Goal: Task Accomplishment & Management: Use online tool/utility

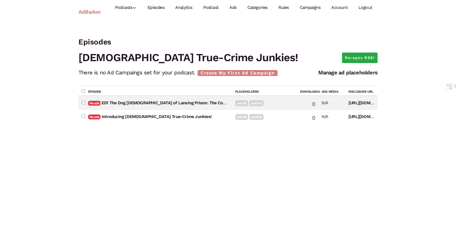
click at [162, 9] on link "Episodes" at bounding box center [156, 8] width 28 height 24
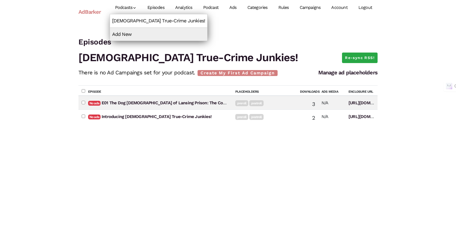
click at [128, 23] on link "[DEMOGRAPHIC_DATA] True-Crime Junkies!" at bounding box center [159, 20] width 98 height 13
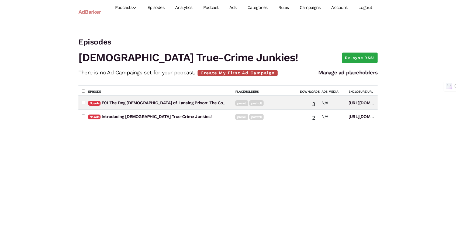
click at [233, 71] on link "Create My First Ad Campaign" at bounding box center [237, 73] width 80 height 6
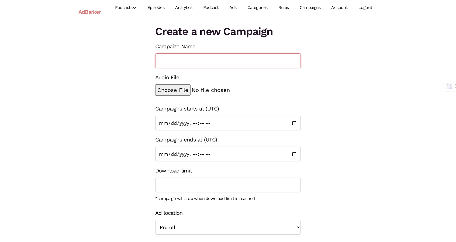
click at [183, 61] on input "Campaign Name" at bounding box center [227, 60] width 145 height 15
type input "Subscribe"
click at [164, 88] on input "file" at bounding box center [210, 89] width 110 height 11
type input "C:\fakepath\True Crime Midroll Ad Subscribe.mp3"
click at [246, 155] on input "Campaigns ends at (UTC)" at bounding box center [227, 154] width 145 height 15
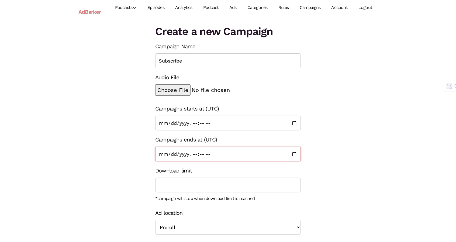
click at [219, 157] on input "Campaigns ends at (UTC)" at bounding box center [227, 154] width 145 height 15
drag, startPoint x: 297, startPoint y: 158, endPoint x: 293, endPoint y: 160, distance: 5.0
click at [295, 159] on input "Campaigns ends at (UTC)" at bounding box center [227, 154] width 145 height 15
click at [297, 153] on input "Campaigns ends at (UTC)" at bounding box center [227, 154] width 145 height 15
click at [120, 159] on div "Create a new Campaign Campaign Name Subscribe Audio File Campaigns starts at (U…" at bounding box center [227, 145] width 307 height 242
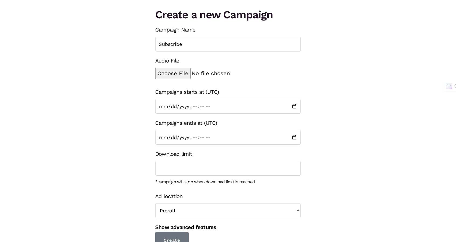
scroll to position [23, 0]
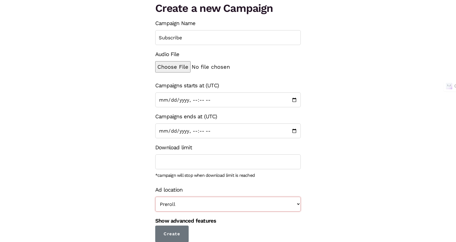
click at [179, 207] on select "Preroll Midroll Postroll" at bounding box center [227, 204] width 145 height 15
select select "midroll"
click at [155, 197] on select "Preroll Midroll Postroll" at bounding box center [227, 204] width 145 height 15
click at [183, 234] on input "Create" at bounding box center [171, 233] width 33 height 17
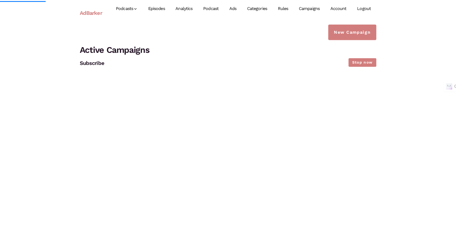
scroll to position [23, 0]
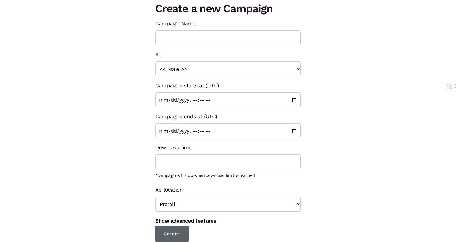
click at [174, 227] on input "Create" at bounding box center [171, 233] width 33 height 17
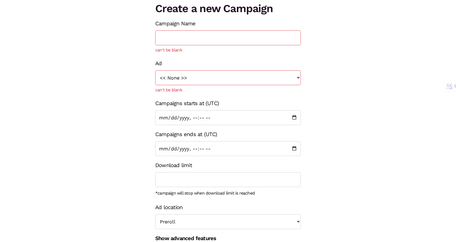
scroll to position [0, 0]
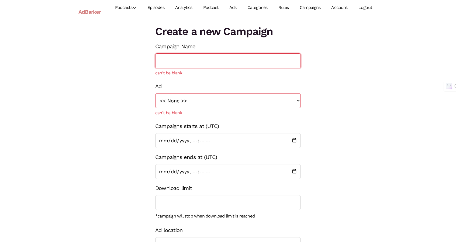
click at [184, 61] on input "Campaign Name" at bounding box center [227, 60] width 145 height 15
type input "Sub"
click at [237, 8] on link "Ads" at bounding box center [233, 8] width 18 height 24
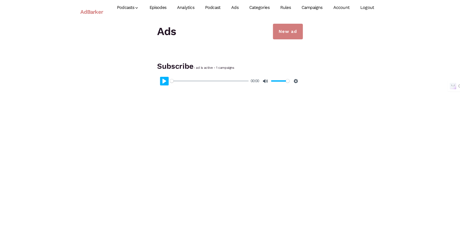
click at [163, 79] on button "Pause Play" at bounding box center [164, 81] width 9 height 9
type input "100"
click at [157, 7] on link "Episodes" at bounding box center [158, 8] width 28 height 24
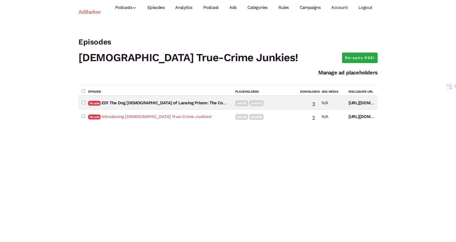
click at [118, 117] on link "Introducing Christian True-Crime Junkies!" at bounding box center [157, 116] width 110 height 5
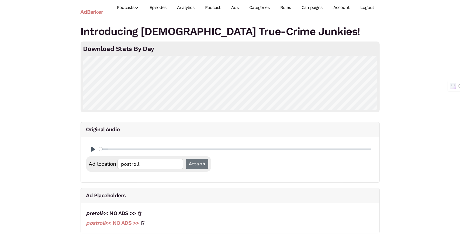
click at [127, 222] on link "postroll << NO ADS >>" at bounding box center [112, 223] width 53 height 6
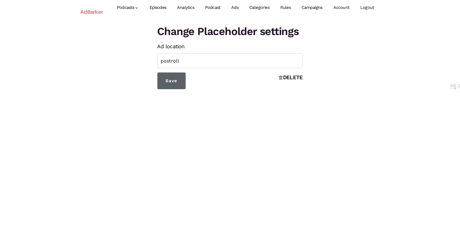
click at [168, 86] on input "Save" at bounding box center [171, 80] width 28 height 17
click at [168, 81] on input "Save" at bounding box center [171, 80] width 28 height 17
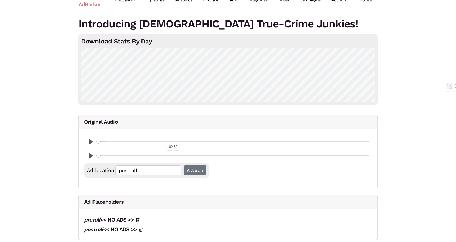
scroll to position [10, 0]
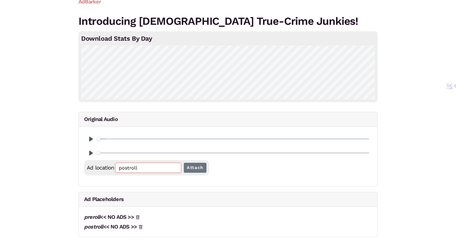
click at [125, 170] on input "postroll" at bounding box center [148, 168] width 66 height 10
click at [188, 167] on input "Attach" at bounding box center [195, 168] width 23 height 10
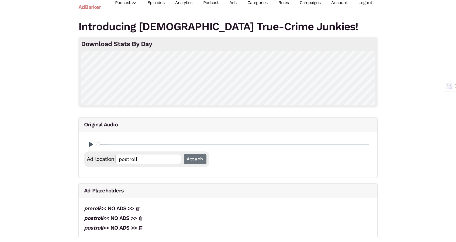
scroll to position [6, 0]
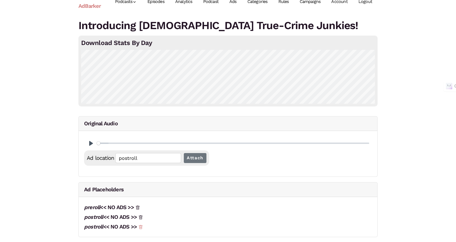
click at [141, 225] on icon at bounding box center [140, 227] width 4 height 4
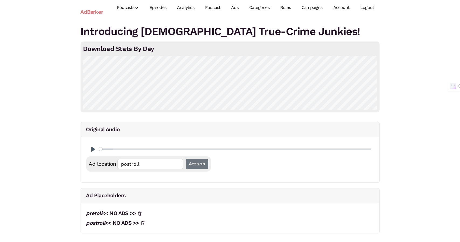
click at [157, 4] on link "Episodes" at bounding box center [158, 8] width 28 height 24
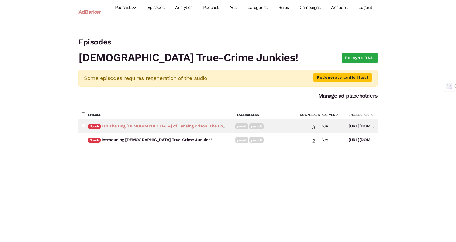
click at [117, 125] on link "E01 The Dog [DEMOGRAPHIC_DATA] of Lansing Prison: The Conviction and Redemption…" at bounding box center [207, 125] width 210 height 5
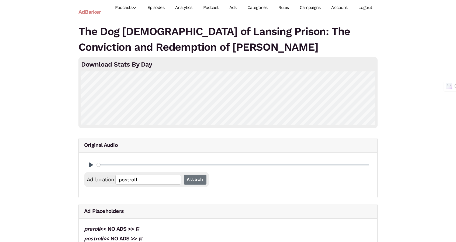
scroll to position [12, 0]
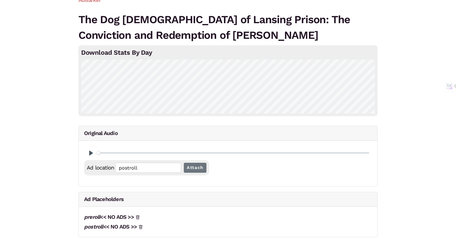
click at [119, 149] on div "Pause Play % buffered 03:46" at bounding box center [228, 153] width 288 height 14
click at [116, 152] on input "Seek" at bounding box center [233, 152] width 272 height 5
type input "6.69"
type input "00:03:14.19"
type input "3.39"
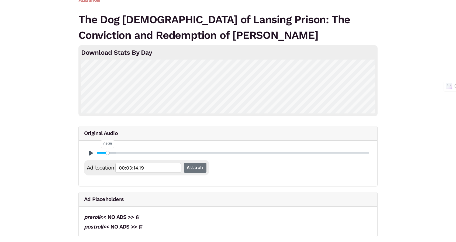
type input "00:01:38.30"
type input "3.39"
click at [107, 154] on input "Seek" at bounding box center [233, 152] width 272 height 5
click at [91, 153] on button "Pause Play" at bounding box center [91, 153] width 9 height 9
type input "00:01:38.50"
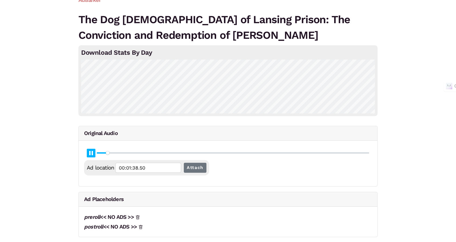
type input "3.4"
type input "00:01:38.76"
type input "3.41"
type input "00:01:39.02"
type input "3.42"
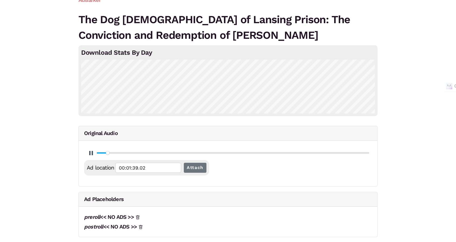
type input "00:01:39.28"
type input "3.43"
type input "00:01:39.56"
type input "43.41"
type input "00:20:57.65"
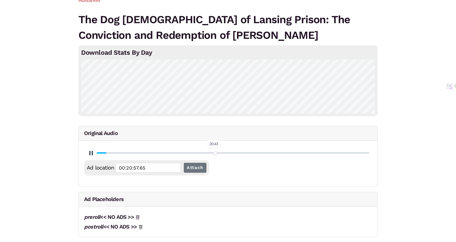
type input "43.44"
type input "00:21:00.56"
click at [215, 152] on input "Seek" at bounding box center [233, 152] width 272 height 5
type input "43.45"
type input "00:21:00.75"
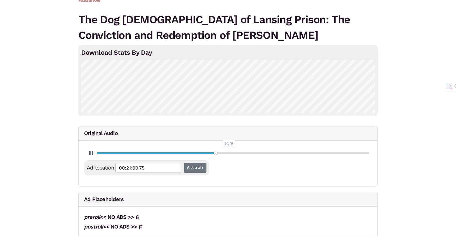
type input "43.46"
type input "00:21:01.02"
type input "43.47"
type input "00:21:01.28"
type input "43.48"
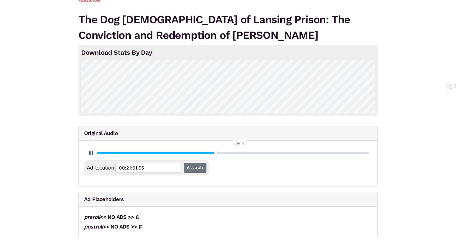
type input "00:21:01.82"
type input "43.49"
type input "00:21:02.08"
type input "52.29"
type input "00:25:16.25"
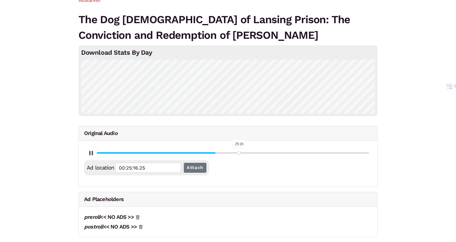
click at [239, 153] on input "Seek" at bounding box center [233, 152] width 272 height 5
type input "52.26"
type input "00:25:16.45"
type input "52.27"
type input "00:25:16.72"
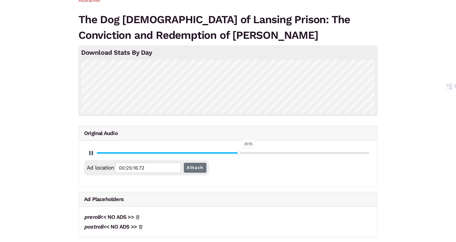
type input "52.28"
type input "00:25:16.99"
type input "52.29"
type input "00:25:17.25"
type input "52.3"
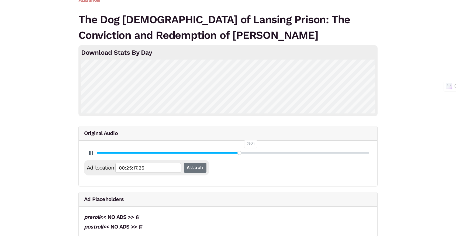
type input "00:25:17.52"
type input "52.31"
type input "00:25:17.78"
type input "56.56"
type input "00:27:21.20"
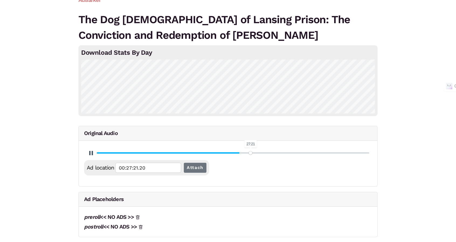
click at [251, 153] on input "Seek" at bounding box center [233, 152] width 272 height 5
type input "56.57"
type input "00:27:21.67"
type input "56.58"
type input "00:27:21.93"
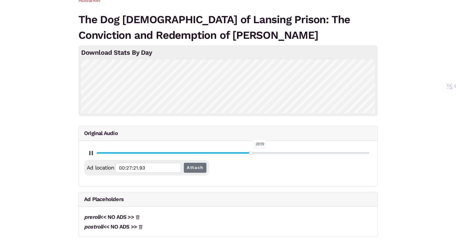
type input "56.59"
type input "00:27:22.19"
type input "56.6"
type input "00:27:22.47"
type input "56.61"
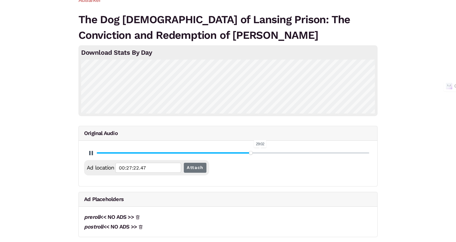
type input "00:27:22.73"
type input "56.62"
type input "00:27:22.99"
type input "56.63"
type input "00:27:23.25"
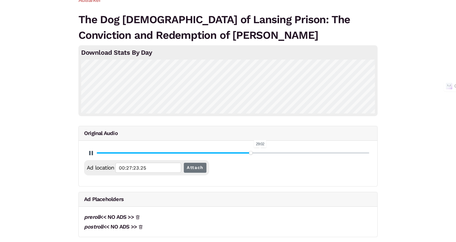
type input "56.64"
type input "00:27:23.53"
type input "56.65"
type input "00:27:23.79"
type input "56.66"
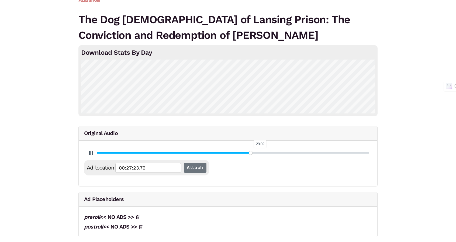
type input "00:27:24.05"
type input "56.67"
type input "00:27:24.33"
type input "56.68"
type input "00:27:24.85"
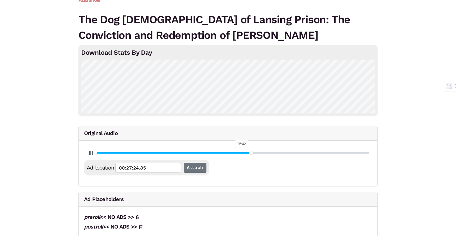
type input "56.69"
type input "00:27:25.12"
type input "56.7"
type input "00:27:25.38"
type input "56.71"
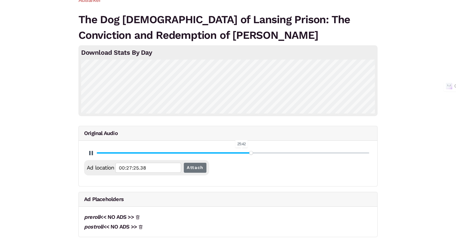
type input "00:27:25.65"
type input "56.72"
type input "00:27:25.92"
type input "56.73"
type input "00:27:26.18"
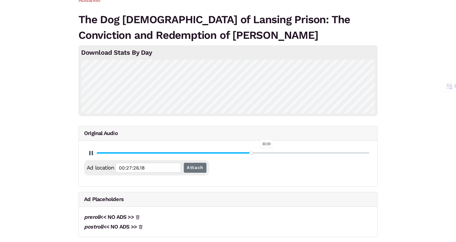
type input "56.74"
type input "00:27:26.44"
type input "63.23"
type input "00:30:32.97"
type input "63.17"
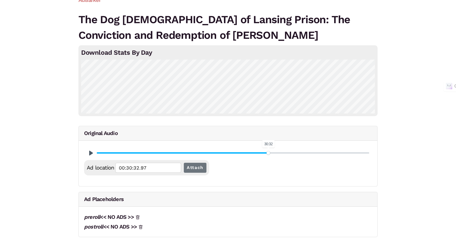
click at [268, 153] on input "Seek" at bounding box center [233, 152] width 272 height 5
type input "00:30:33.17"
type input "63.18"
type input "00:30:33.44"
type input "63.19"
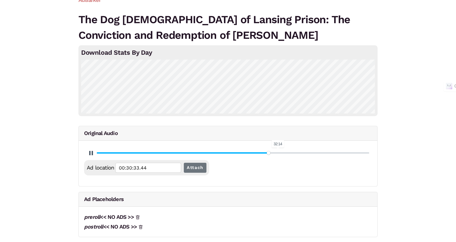
type input "00:30:33.71"
type input "63.2"
type input "00:30:33.97"
type input "66.71"
type input "00:32:14.67"
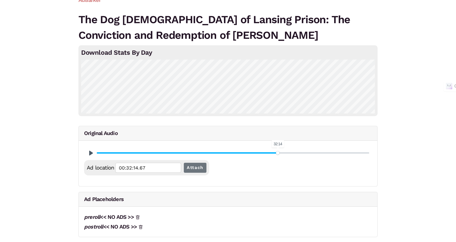
click at [278, 152] on input "Seek" at bounding box center [233, 152] width 272 height 5
type input "66.68"
type input "00:32:14.86"
type input "66.69"
type input "00:32:15.13"
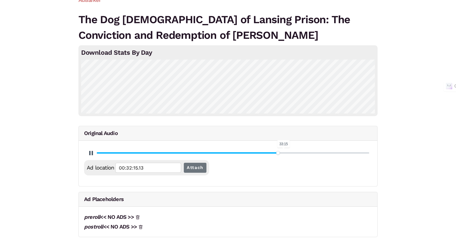
type input "66.7"
type input "00:32:15.39"
type input "66.71"
type input "00:32:15.65"
type input "66.72"
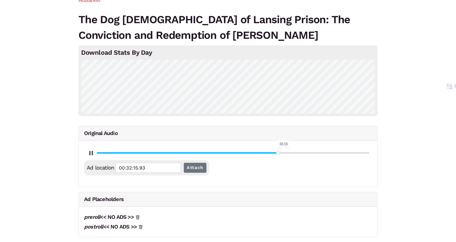
type input "00:32:16.19"
type input "66.73"
type input "00:32:16.45"
type input "66.74"
type input "00:32:16.71"
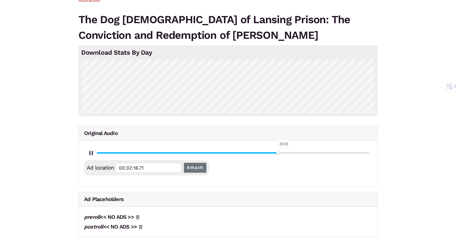
type input "66.75"
type input "00:32:16.99"
type input "66.76"
type input "00:32:17.25"
type input "66.77"
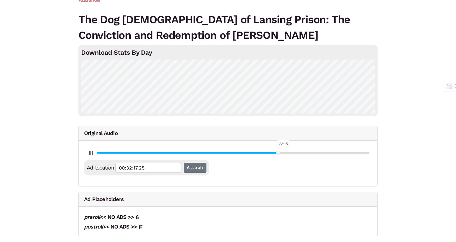
type input "00:32:17.52"
type input "66.78"
type input "00:32:17.78"
type input "66.79"
type input "00:32:18.04"
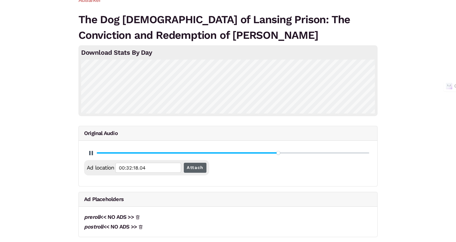
type input "66.8"
type input "00:32:18.32"
type input "66.81"
type input "00:32:18.58"
type input "66.82"
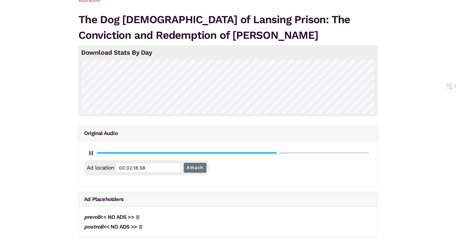
type input "00:32:18.84"
type input "66.83"
type input "00:32:19.38"
type input "66.84"
type input "00:32:19.64"
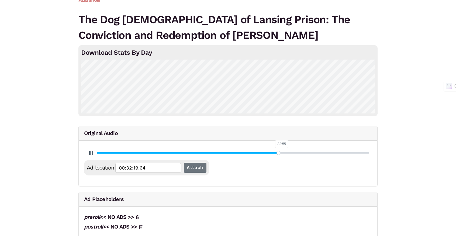
type input "68.17"
type input "00:32:58.25"
click at [282, 154] on input "Seek" at bounding box center [233, 152] width 272 height 5
type input "68.18"
type input "00:32:58.44"
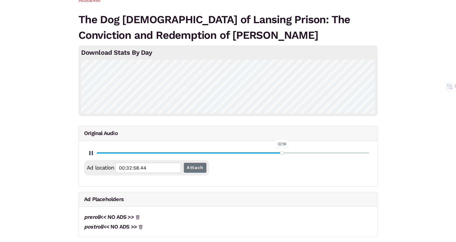
type input "68.19"
type input "00:32:58.71"
type input "68.2"
type input "00:32:58.97"
type input "68.21"
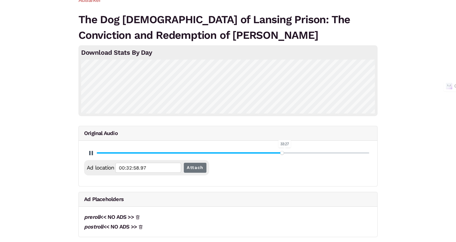
type input "00:32:59.23"
type input "68.22"
type input "00:32:59.51"
type input "68.23"
type input "00:32:59.77"
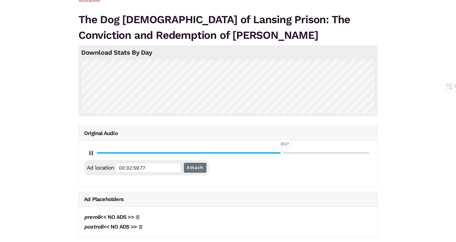
type input "68.24"
type input "00:33:00.30"
type input "69.18"
type input "00:33:27.31"
type input "69.18"
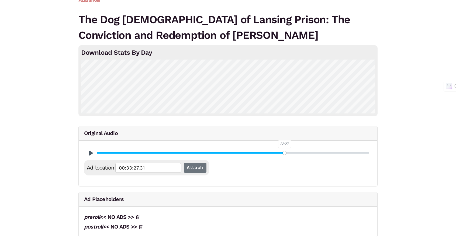
click at [284, 152] on input "Seek" at bounding box center [233, 152] width 272 height 5
type input "00:33:27.50"
type input "69.19"
type input "00:33:27.77"
type input "69.2"
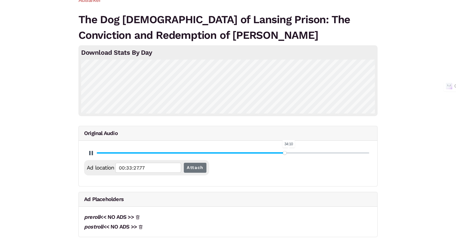
type input "00:33:28.03"
type input "69.21"
type input "00:33:28.30"
type input "69.22"
type input "00:33:28.57"
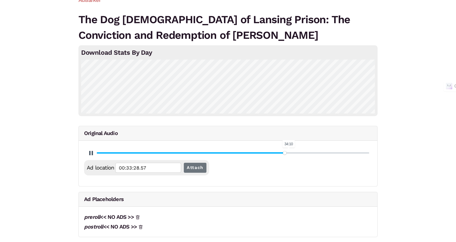
type input "69.23"
type input "00:33:28.83"
type input "69.24"
type input "00:33:29.09"
type input "70.71"
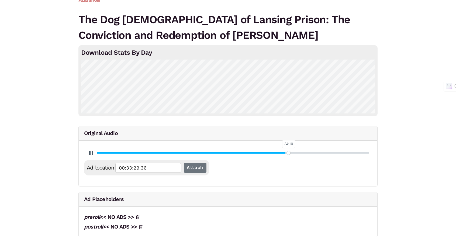
type input "00:34:10.89"
type input "70.68"
click at [289, 152] on input "Seek" at bounding box center [233, 152] width 272 height 5
type input "00:34:11.09"
type input "70.69"
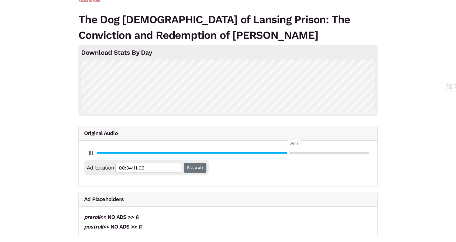
type input "00:34:11.35"
type input "70.7"
type input "00:34:11.61"
type input "70.71"
type input "00:34:11.87"
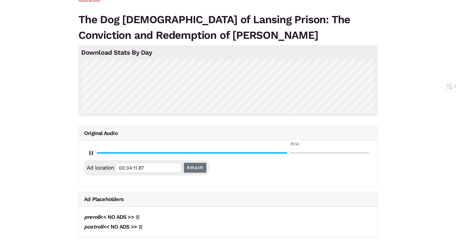
type input "70.72"
type input "00:34:12.15"
type input "72.91"
type input "00:35:14.82"
click at [294, 152] on input "Seek" at bounding box center [233, 152] width 272 height 5
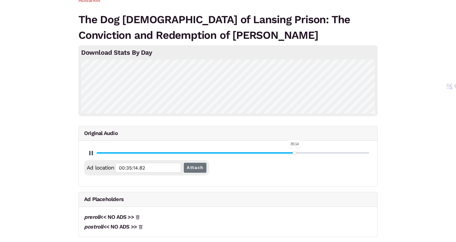
type input "72.89"
type input "00:35:15.02"
type input "72.9"
type input "00:35:15.29"
type input "72.91"
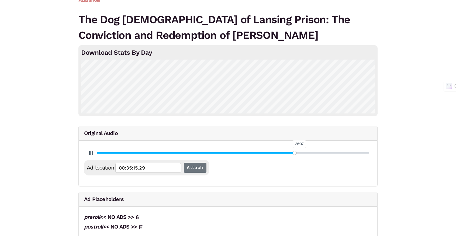
type input "00:35:15.56"
type input "72.92"
type input "00:35:16.08"
type input "72.93"
type input "00:35:16.36"
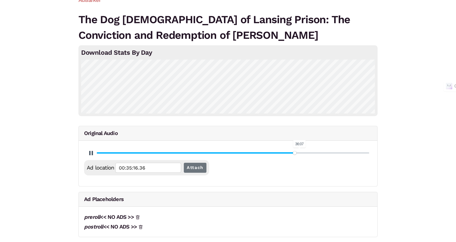
type input "74.72"
type input "00:36:07.12"
click at [299, 152] on input "Seek" at bounding box center [233, 152] width 272 height 5
type input "74.69"
type input "00:36:07.33"
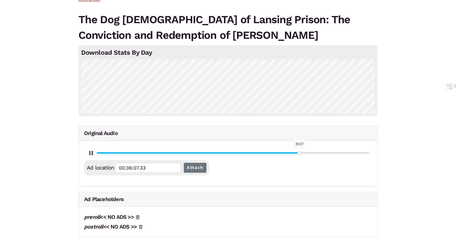
type input "74.7"
type input "00:36:07.59"
type input "74.71"
type input "00:36:07.86"
type input "74.72"
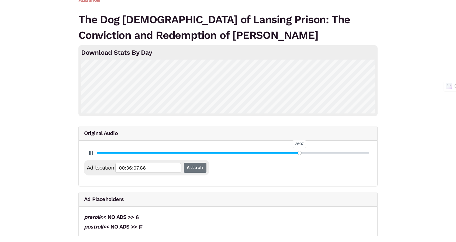
type input "00:36:08.12"
type input "74.73"
type input "00:36:08.39"
click at [302, 153] on input "Seek" at bounding box center [233, 152] width 272 height 5
click at [93, 154] on button "Pause Play" at bounding box center [91, 153] width 9 height 9
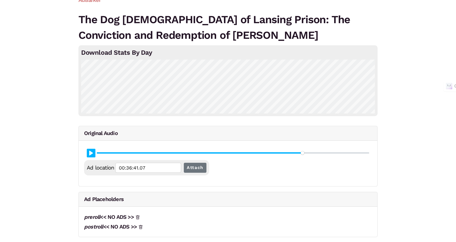
click at [93, 154] on button "Pause Play" at bounding box center [91, 153] width 9 height 9
click at [195, 170] on input "Attach" at bounding box center [195, 168] width 23 height 10
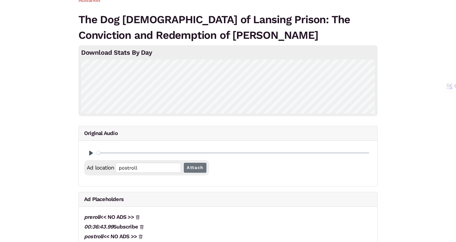
scroll to position [0, 0]
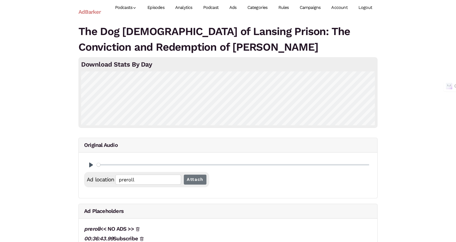
scroll to position [27, 0]
click at [91, 166] on button "Pause Play" at bounding box center [91, 165] width 9 height 9
type input "0.01"
type input "60.76"
type input "00:29:23.23"
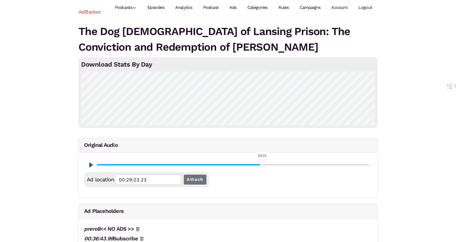
click at [262, 166] on input "Seek" at bounding box center [233, 164] width 272 height 5
type input "68.27"
type input "00:33:01.16"
click at [282, 164] on input "Seek" at bounding box center [233, 164] width 272 height 5
type input "71.58"
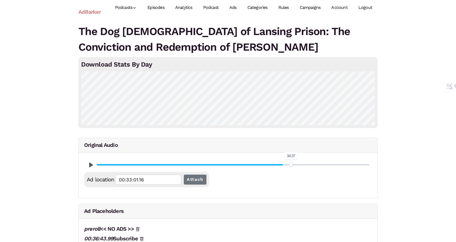
type input "00:34:37.04"
type input "71.58"
click at [291, 164] on input "Seek" at bounding box center [233, 164] width 272 height 5
click at [296, 164] on input "Seek" at bounding box center [233, 164] width 272 height 5
type input "74.68"
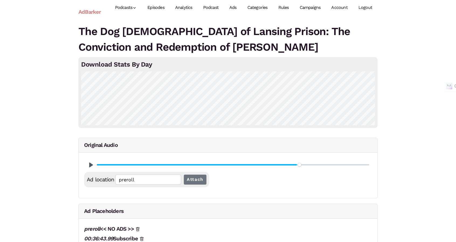
type input "00:36:07.12"
type input "74.68"
click at [299, 165] on input "Seek" at bounding box center [233, 164] width 272 height 5
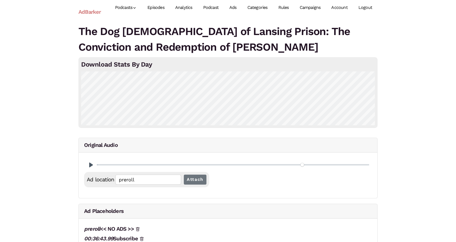
type input "75.78"
click at [302, 165] on input "Seek" at bounding box center [233, 164] width 272 height 5
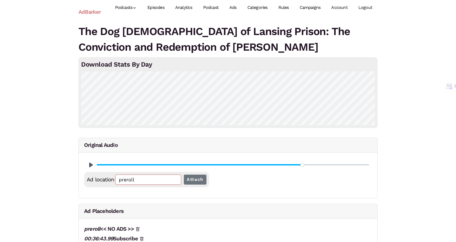
click at [138, 181] on input "preroll" at bounding box center [148, 180] width 66 height 10
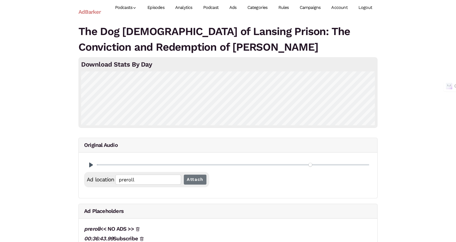
type input "78.69"
type input "00:38:03.34"
type input "78.99"
click at [311, 165] on input "Seek" at bounding box center [233, 164] width 272 height 5
type input "00:38:12.06"
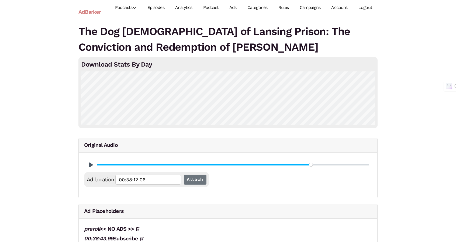
type input "79.39"
type input "00:38:23.68"
type input "79.19"
type input "00:38:17.87"
type input "78.99"
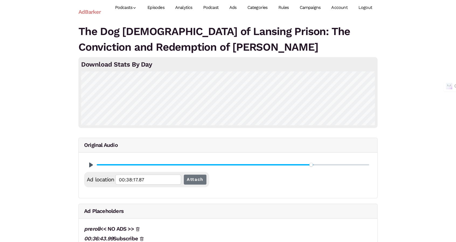
type input "00:38:12.06"
type input "78.89"
type input "00:38:09.15"
type input "78.79"
type input "00:38:06.25"
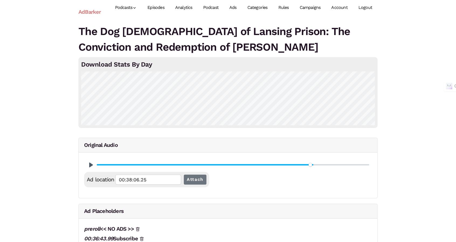
type input "78.69"
type input "00:38:03.34"
type input "78.59"
type input "00:38:00.44"
type input "78.49"
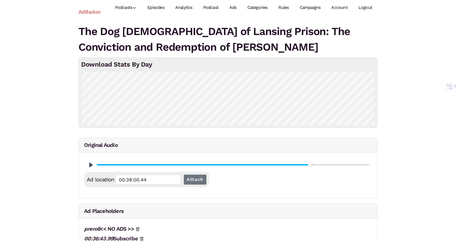
type input "00:37:57.53"
type input "78.29"
type input "00:37:51.72"
type input "77.99"
type input "00:37:43.00"
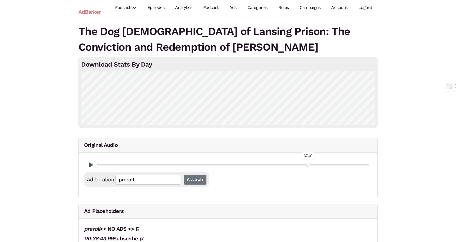
type input "77.89"
type input "00:37:40.10"
type input "77.89"
click at [308, 165] on input "Seek" at bounding box center [233, 164] width 272 height 5
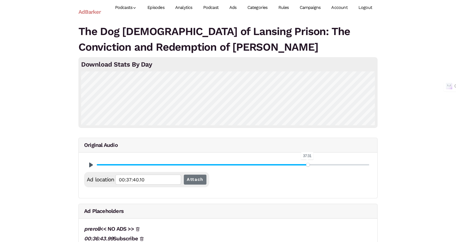
click at [307, 165] on input "Seek" at bounding box center [233, 164] width 272 height 5
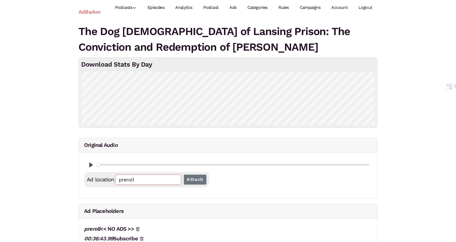
click at [142, 180] on input "preroll" at bounding box center [148, 180] width 66 height 10
click at [142, 179] on input "preroll" at bounding box center [148, 180] width 66 height 10
type input "36"
click at [146, 184] on input "preroll" at bounding box center [148, 180] width 66 height 10
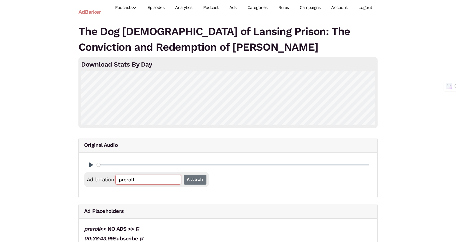
click at [147, 183] on input "preroll" at bounding box center [148, 180] width 66 height 10
type input "36:33"
click at [138, 182] on input "preroll" at bounding box center [148, 180] width 66 height 10
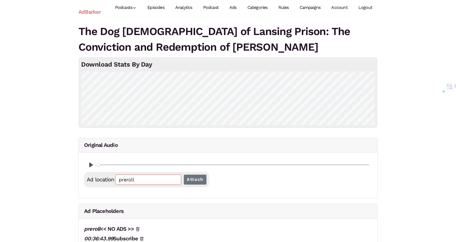
click at [138, 182] on input "preroll" at bounding box center [148, 180] width 66 height 10
type input "43.74"
type input "53.86"
type input "00:26:02.74"
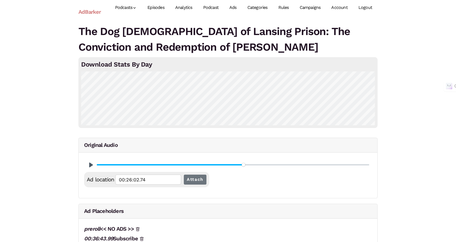
type input "53.96"
type input "00:26:05.65"
click at [244, 162] on input "Seek" at bounding box center [233, 164] width 272 height 5
type input "54.06"
type input "00:26:08.56"
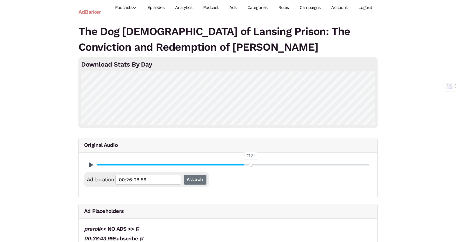
type input "56.56"
type input "00:27:21.20"
click at [251, 163] on input "Seek" at bounding box center [233, 164] width 272 height 5
type input "59.76"
type input "00:28:54.18"
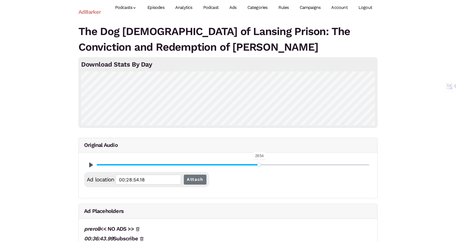
type input "59.76"
click at [259, 163] on input "Seek" at bounding box center [233, 164] width 272 height 5
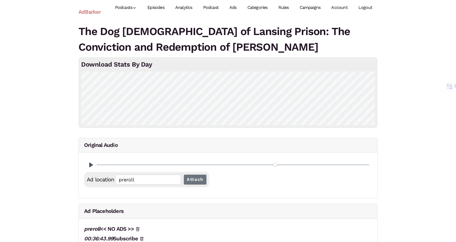
type input "65.77"
click at [275, 165] on input "Seek" at bounding box center [233, 164] width 272 height 5
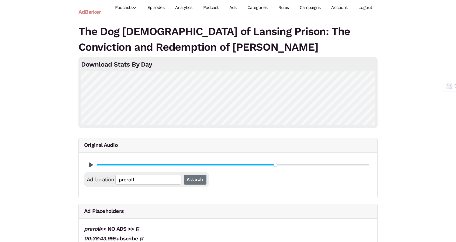
type input "00:31:48.52"
type input "67.97"
type input "00:32:52.44"
type input "67.97"
click at [281, 163] on input "Seek" at bounding box center [233, 164] width 272 height 5
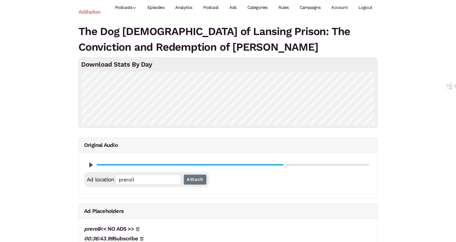
type input "69.38"
click at [285, 164] on input "Seek" at bounding box center [233, 164] width 272 height 5
type input "00:33:33.12"
type input "69.48"
type input "00:33:36.02"
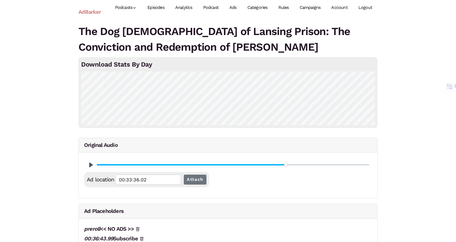
type input "69.58"
type input "00:33:38.93"
type input "69.78"
type input "00:33:44.74"
type input "71.98"
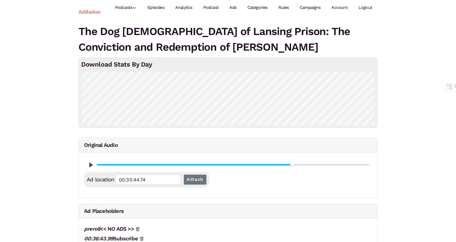
type input "00:34:48.67"
drag, startPoint x: 285, startPoint y: 164, endPoint x: 292, endPoint y: 162, distance: 7.3
click at [292, 162] on input "Seek" at bounding box center [233, 164] width 272 height 5
type input "71.78"
type input "00:34:42.85"
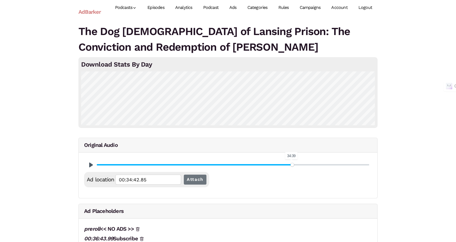
type input "71.98"
type input "00:34:48.67"
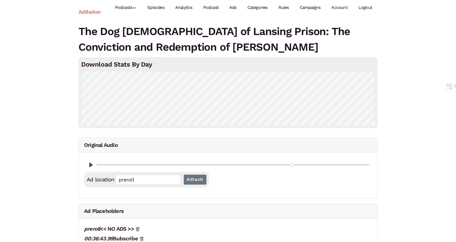
type input "71.88"
type input "00:34:45.76"
click at [292, 165] on input "Seek" at bounding box center [233, 164] width 272 height 5
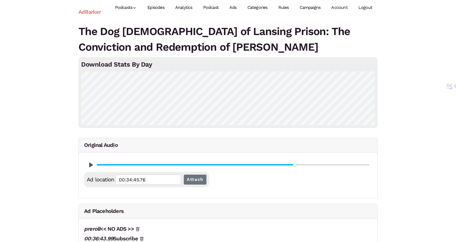
type input "72.88"
type input "00:35:14.82"
click at [294, 164] on input "Seek" at bounding box center [233, 164] width 272 height 5
type input "73.98"
type input "00:35:46.78"
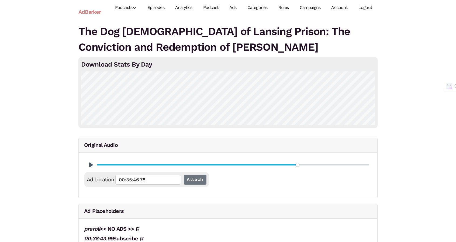
type input "73.98"
click at [297, 165] on input "Seek" at bounding box center [233, 164] width 272 height 5
type input "69.58"
click at [286, 165] on input "Seek" at bounding box center [233, 164] width 272 height 5
type input "00:33:38.93"
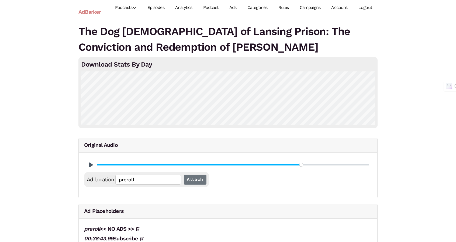
type input "75.38"
click at [301, 165] on input "Seek" at bounding box center [233, 164] width 272 height 5
type input "00:36:27.46"
type input "77.79"
type input "00:37:37.19"
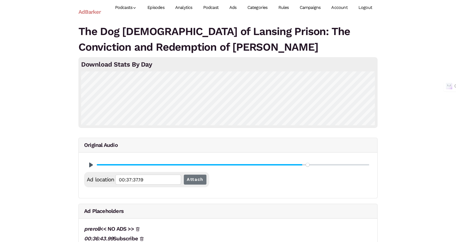
click at [308, 165] on input "Seek" at bounding box center [233, 164] width 272 height 5
type input "76.39"
type input "00:36:56.51"
click at [304, 165] on input "Seek" at bounding box center [233, 164] width 272 height 5
type input "75.58"
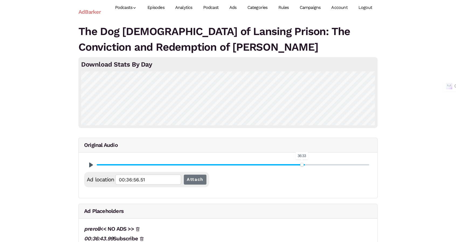
type input "00:36:33.27"
click at [302, 165] on input "Seek" at bounding box center [233, 164] width 272 height 5
click at [95, 164] on div "Pause Play % buffered 26:49" at bounding box center [228, 165] width 288 height 14
click at [90, 165] on button "Pause Play" at bounding box center [91, 165] width 9 height 9
type input "75.59"
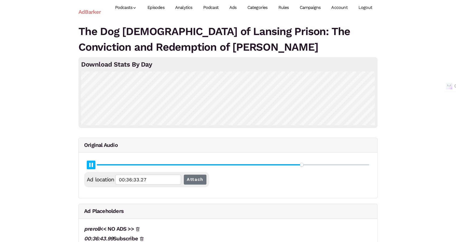
type input "00:36:33.47"
type input "75.6"
type input "00:36:33.75"
type input "75.61"
type input "00:36:34.01"
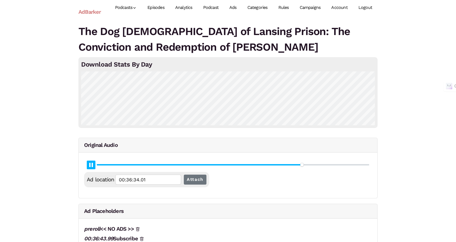
type input "75.62"
type input "00:36:34.27"
type input "75.63"
type input "00:36:34.55"
type input "75.64"
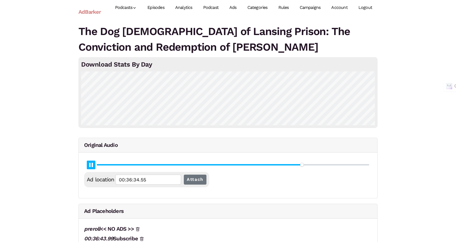
type input "00:36:34.80"
type input "75.65"
type input "00:36:35.32"
type input "75.66"
type input "00:36:35.61"
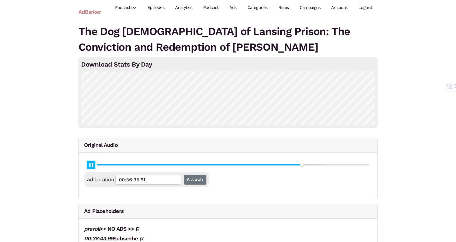
type input "75.67"
type input "00:36:35.87"
type input "75.68"
type input "00:36:36.12"
type input "75.69"
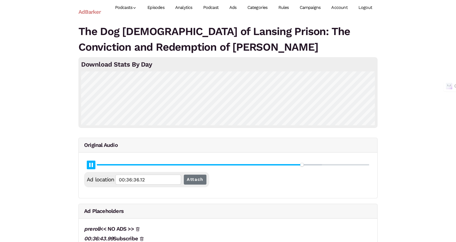
type input "00:36:36.40"
type input "75.7"
type input "00:36:36.65"
type input "75.71"
type input "00:36:36.92"
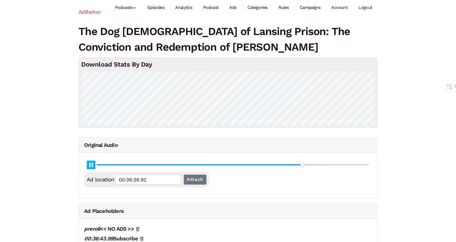
type input "75.72"
type input "00:36:37.20"
type input "75.73"
type input "00:36:37.46"
type input "75.74"
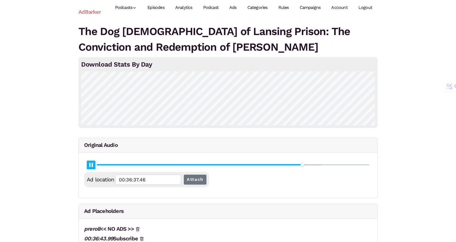
type input "00:36:37.72"
type input "75.75"
type input "00:36:38.00"
type input "75.76"
type input "00:36:38.51"
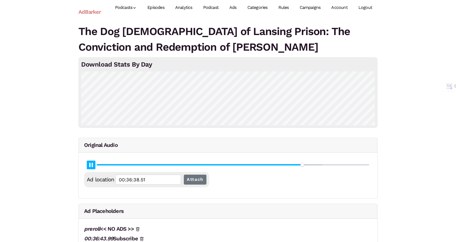
type input "75.77"
type input "00:36:38.78"
type input "75.78"
type input "00:36:39.05"
type input "75.79"
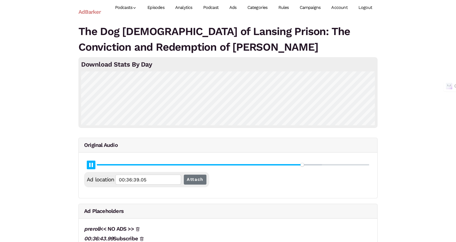
type input "00:36:39.31"
type input "75.8"
type input "00:36:39.58"
type input "75.81"
type input "00:36:39.85"
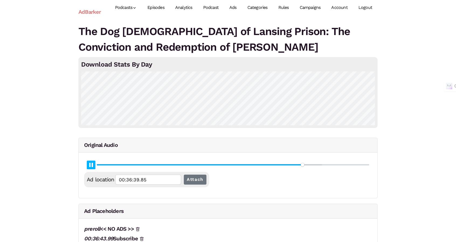
type input "75.82"
type input "00:36:40.11"
type input "75.83"
type input "00:36:40.38"
type input "75.84"
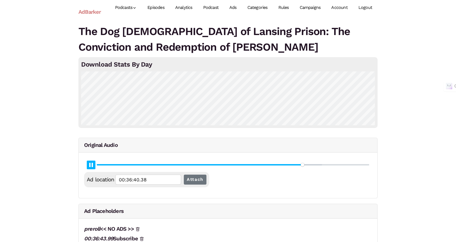
type input "00:36:40.66"
type input "75.85"
type input "00:36:40.90"
type input "75.86"
type input "00:36:41.18"
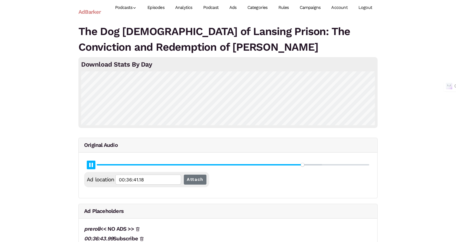
type input "75.87"
type input "00:36:41.46"
type input "75.88"
type input "00:36:42.00"
type input "75.89"
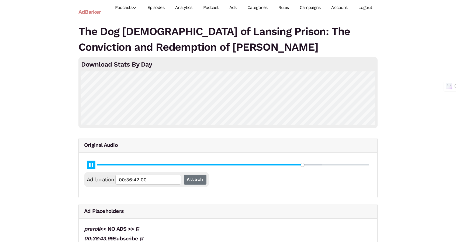
type input "00:36:42.26"
type input "75.9"
type input "00:36:42.53"
type input "75.91"
type input "00:36:42.80"
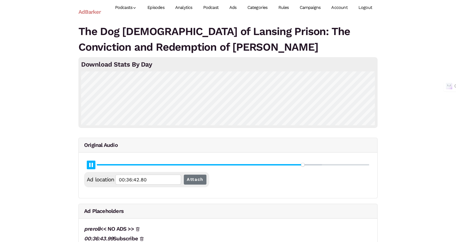
type input "75.92"
type input "00:36:43.06"
type input "75.93"
type input "00:36:43.33"
type input "75.94"
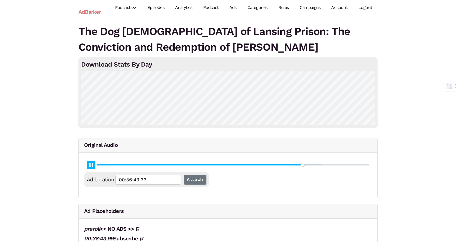
type input "00:36:43.60"
type input "75.95"
type input "00:36:43.86"
type input "75.96"
type input "00:36:44.13"
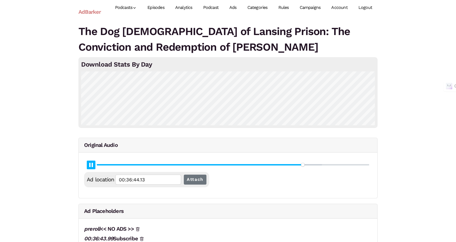
type input "75.97"
click at [90, 165] on button "Pause Play" at bounding box center [91, 165] width 9 height 9
type input "00:36:44.50"
click at [190, 177] on input "Attach" at bounding box center [195, 180] width 23 height 10
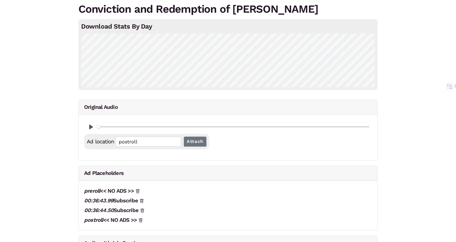
scroll to position [54, 0]
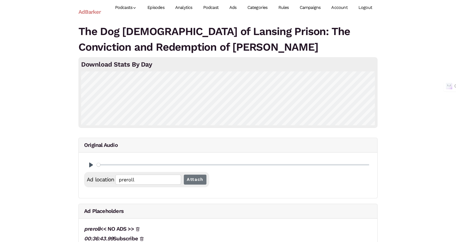
scroll to position [27, 0]
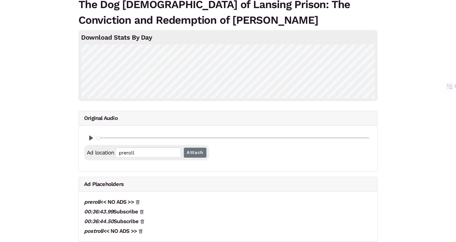
click at [143, 210] on icon at bounding box center [142, 212] width 4 height 4
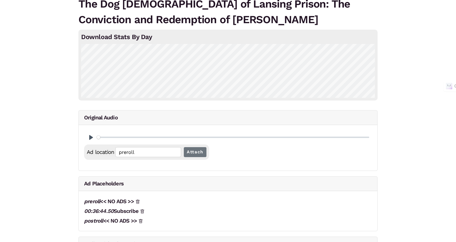
scroll to position [73, 0]
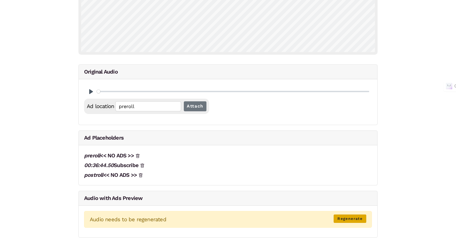
click at [357, 216] on link "Regenerate" at bounding box center [349, 218] width 33 height 8
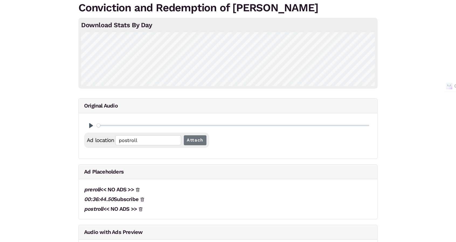
scroll to position [62, 0]
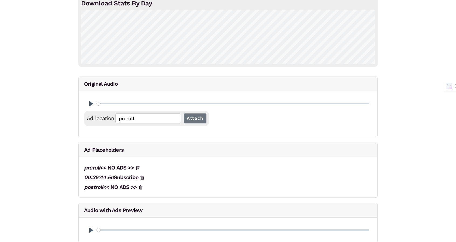
scroll to position [66, 0]
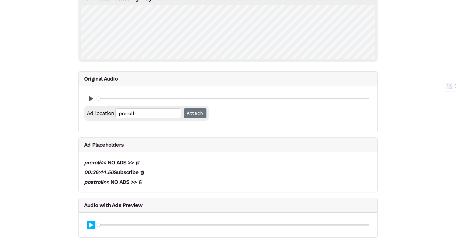
click at [88, 224] on button "Pause Play" at bounding box center [91, 225] width 9 height 9
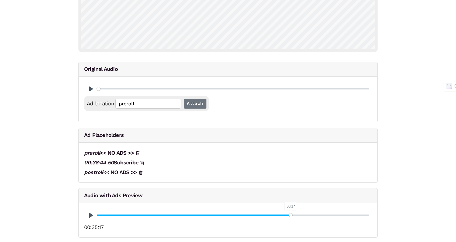
click at [291, 213] on input "Seek" at bounding box center [233, 215] width 272 height 5
click at [294, 215] on input "Seek" at bounding box center [233, 215] width 272 height 5
click at [296, 214] on input "Seek" at bounding box center [233, 215] width 272 height 5
click at [298, 213] on input "Seek" at bounding box center [233, 215] width 272 height 5
click at [297, 213] on input "Seek" at bounding box center [233, 215] width 272 height 5
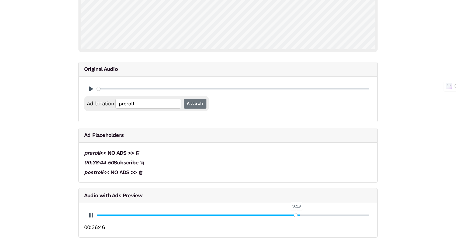
click at [296, 214] on input "Seek" at bounding box center [233, 215] width 272 height 5
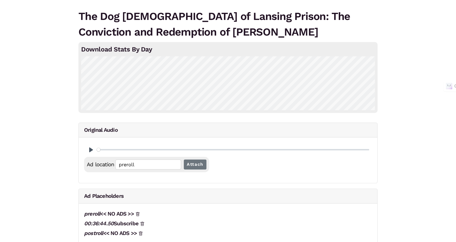
scroll to position [0, 0]
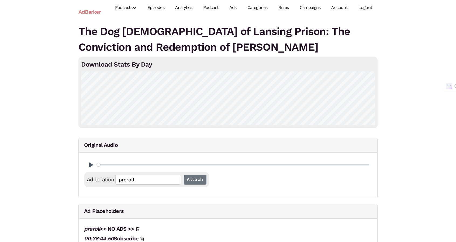
click at [231, 7] on link "Ads" at bounding box center [233, 8] width 18 height 24
type input "76.16"
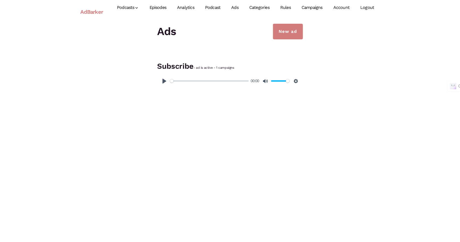
click at [282, 8] on link "Rules" at bounding box center [285, 8] width 21 height 24
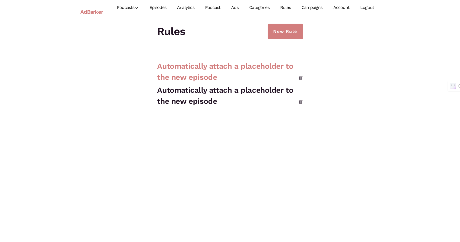
click at [264, 66] on link "Automatically attach a placeholder to the new episode" at bounding box center [225, 72] width 136 height 20
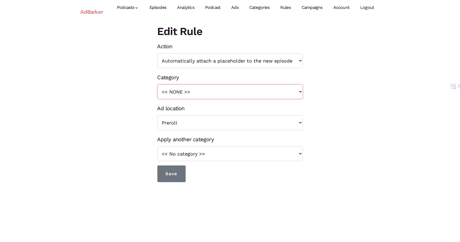
click at [208, 90] on select "<< NONE >>" at bounding box center [229, 91] width 145 height 15
click at [185, 157] on select "<< No category >>" at bounding box center [229, 153] width 145 height 15
click at [185, 153] on select "<< No category >>" at bounding box center [229, 153] width 145 height 15
click at [254, 8] on link "Categories" at bounding box center [259, 8] width 31 height 24
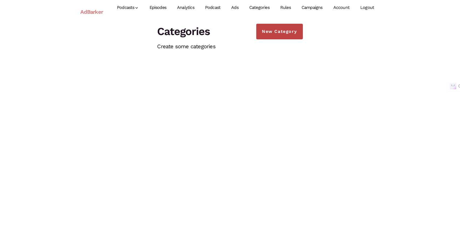
click at [266, 33] on link "New Category" at bounding box center [279, 32] width 46 height 16
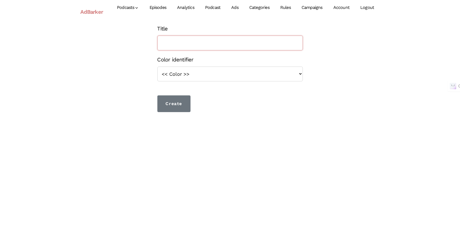
click at [195, 45] on input "Title" at bounding box center [229, 43] width 145 height 15
type input "Subscribe"
click at [194, 71] on select "<< Color >> blue orange green red brown yellow violet" at bounding box center [229, 74] width 145 height 15
select select "blue"
click at [157, 67] on select "<< Color >> blue orange green red brown yellow violet" at bounding box center [229, 74] width 145 height 15
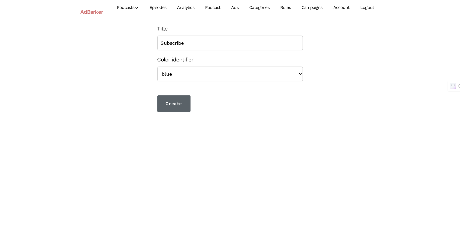
click at [167, 105] on input "Create" at bounding box center [173, 103] width 33 height 17
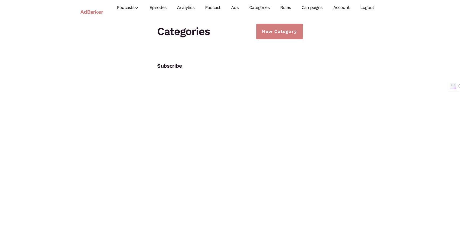
click at [234, 5] on link "Ads" at bounding box center [235, 8] width 18 height 24
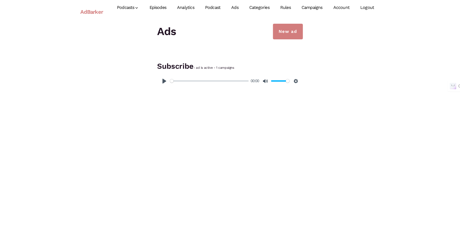
click at [158, 5] on link "Episodes" at bounding box center [158, 8] width 28 height 24
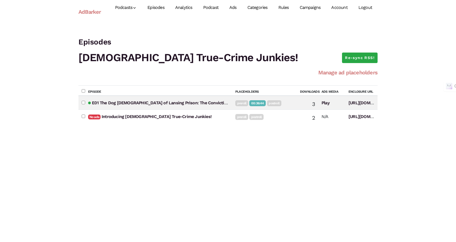
click at [356, 74] on link "Manage ad placeholders" at bounding box center [347, 72] width 59 height 6
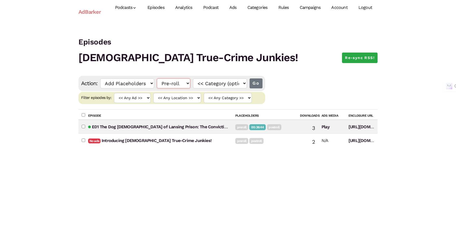
click at [175, 81] on select "Pre-roll Mid-roll Post-roll" at bounding box center [173, 83] width 33 height 10
select select "midroll"
click at [157, 78] on select "Pre-roll Mid-roll Post-roll" at bounding box center [173, 83] width 33 height 10
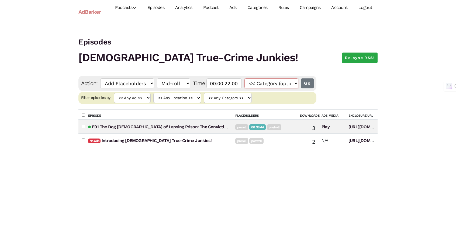
click at [255, 85] on select "<< Category (optional) >> Subscribe" at bounding box center [271, 83] width 54 height 10
click at [263, 62] on h1 "[DEMOGRAPHIC_DATA] True-Crime Junkies!" at bounding box center [227, 58] width 299 height 16
click at [308, 83] on input "Go" at bounding box center [307, 83] width 13 height 10
click at [130, 128] on link "E01 The Dog [DEMOGRAPHIC_DATA] of Lansing Prison: The Conviction and Redemption…" at bounding box center [197, 126] width 210 height 5
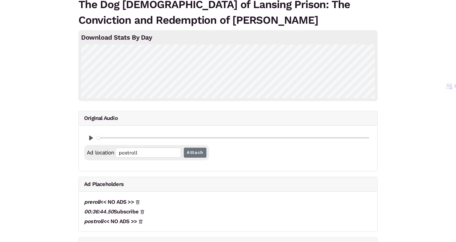
scroll to position [76, 0]
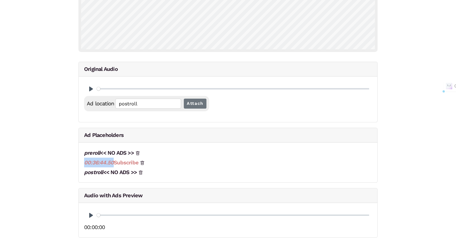
drag, startPoint x: 76, startPoint y: 162, endPoint x: 115, endPoint y: 164, distance: 39.6
click at [112, 163] on div "The Dog [DEMOGRAPHIC_DATA] of Lansing Prison: The Conviction and Redemption of …" at bounding box center [227, 95] width 307 height 295
copy span "00:36:44.50"
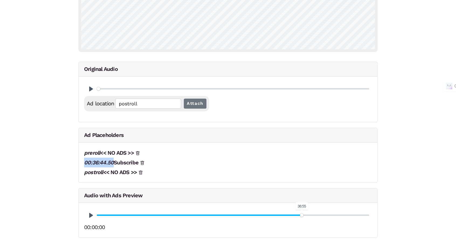
click at [302, 213] on input "Seek" at bounding box center [233, 215] width 272 height 5
click at [89, 214] on button "Pause Play" at bounding box center [91, 215] width 9 height 9
click at [300, 213] on input "Seek" at bounding box center [233, 215] width 272 height 5
click at [93, 216] on button "Pause Play" at bounding box center [91, 215] width 9 height 9
type input "76.3"
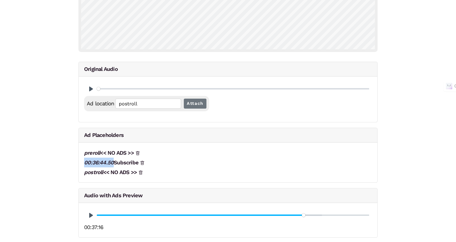
scroll to position [0, 0]
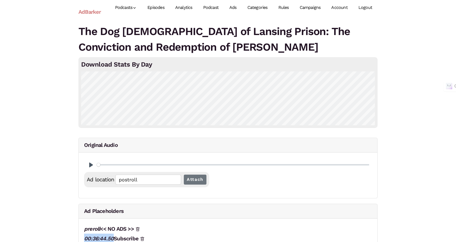
click at [235, 5] on link "Ads" at bounding box center [233, 8] width 18 height 24
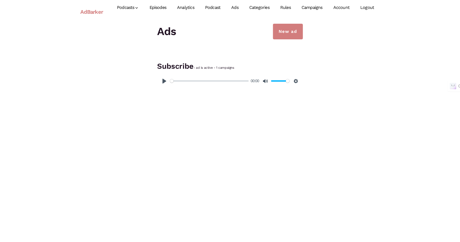
click at [158, 5] on link "Episodes" at bounding box center [158, 8] width 28 height 24
select select "midroll"
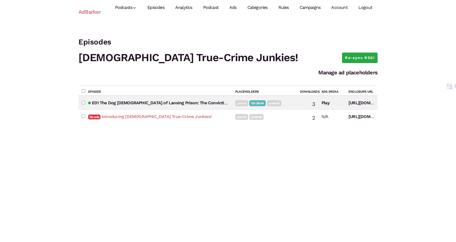
click at [162, 117] on link "Introducing [DEMOGRAPHIC_DATA] True-Crime Junkies!" at bounding box center [157, 116] width 110 height 5
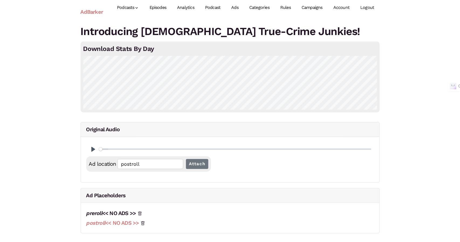
click at [117, 223] on link "postroll << NO ADS >>" at bounding box center [112, 223] width 53 height 6
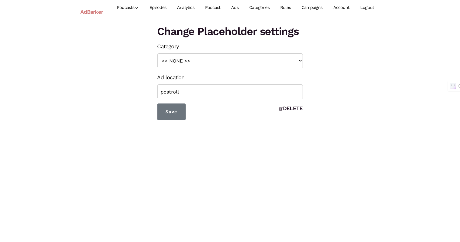
click at [191, 84] on div "Ad location postroll" at bounding box center [229, 85] width 145 height 27
click at [200, 56] on select "<< NONE >> Subscribe" at bounding box center [229, 60] width 145 height 15
select select "129"
click at [157, 53] on select "<< NONE >> Subscribe" at bounding box center [229, 60] width 145 height 15
click at [175, 119] on input "Save" at bounding box center [171, 111] width 28 height 17
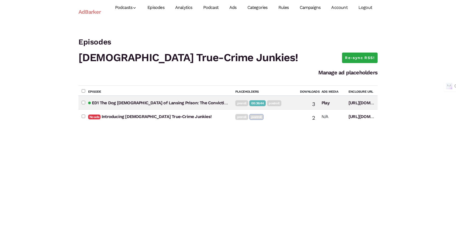
click at [235, 6] on link "Ads" at bounding box center [233, 8] width 18 height 24
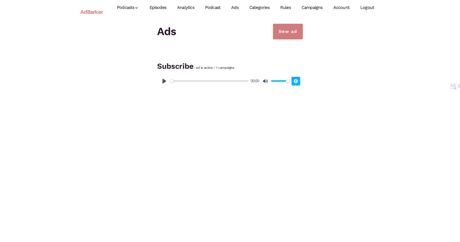
click at [295, 81] on button "Settings" at bounding box center [295, 81] width 9 height 9
click at [284, 67] on span "Speed Normal" at bounding box center [277, 68] width 29 height 6
click at [340, 81] on div "New ad Ads Subscribe - ad is active - 1 campaigns Pause Play % buffered 00:00 0…" at bounding box center [230, 56] width 307 height 64
click at [173, 32] on h1 "Ads" at bounding box center [229, 32] width 145 height 16
click at [269, 6] on link "Categories" at bounding box center [259, 8] width 31 height 24
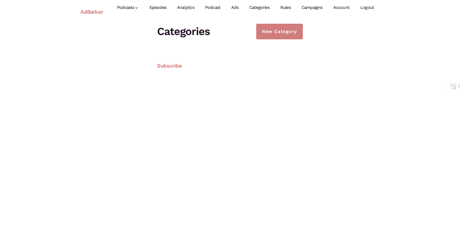
click at [162, 67] on link "Subscribe" at bounding box center [169, 65] width 25 height 6
click at [156, 5] on link "Episodes" at bounding box center [158, 8] width 28 height 24
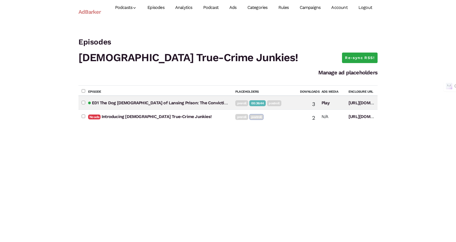
click at [230, 4] on link "Ads" at bounding box center [233, 8] width 18 height 24
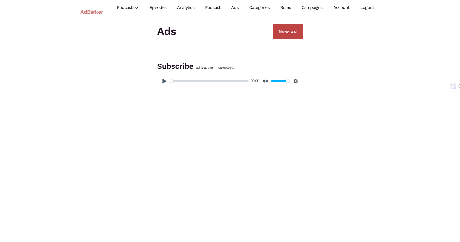
click at [287, 35] on link "New ad" at bounding box center [288, 32] width 30 height 16
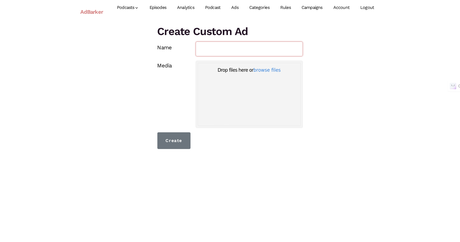
click at [258, 53] on input "Name" at bounding box center [249, 48] width 107 height 15
type input "Subscribe"
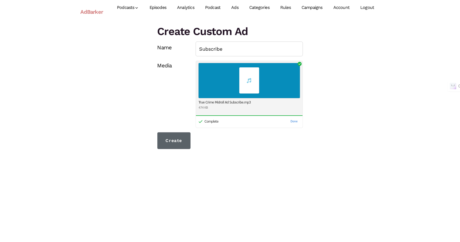
click at [168, 142] on input "Create" at bounding box center [173, 140] width 33 height 17
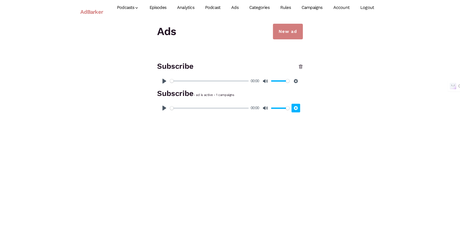
click at [300, 109] on button "Settings" at bounding box center [295, 108] width 9 height 9
click at [261, 115] on html "AdBarker Menu Podcasts [DEMOGRAPHIC_DATA] True-Crime Junkies! Add New Episodes …" at bounding box center [230, 57] width 460 height 115
click at [227, 100] on li "Subscribe - ad is active - 1 campaigns Pause Play % buffered 00:00 00:00 Unmute…" at bounding box center [229, 101] width 145 height 27
click at [300, 66] on icon at bounding box center [300, 67] width 4 height 4
click at [264, 5] on link "Categories" at bounding box center [259, 8] width 31 height 24
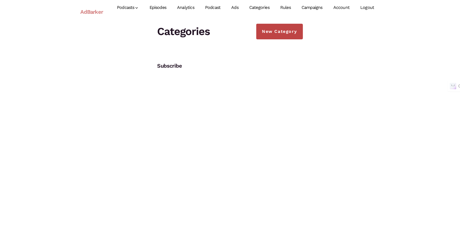
click at [281, 30] on link "New Category" at bounding box center [279, 32] width 46 height 16
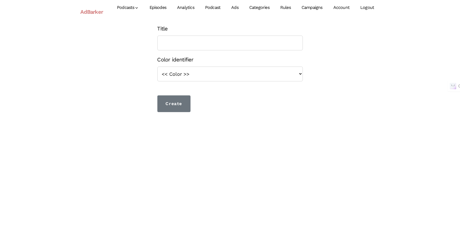
click at [212, 6] on link "Podcast" at bounding box center [213, 8] width 26 height 24
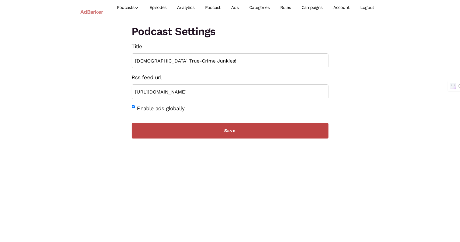
drag, startPoint x: 173, startPoint y: 131, endPoint x: 175, endPoint y: 127, distance: 4.0
click at [174, 130] on input "Save" at bounding box center [230, 131] width 197 height 16
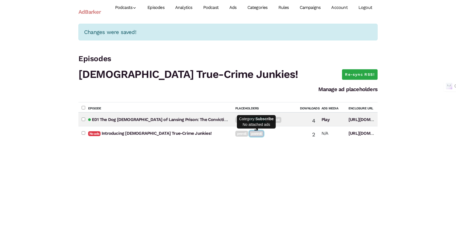
click at [253, 136] on link "postroll" at bounding box center [256, 134] width 14 height 6
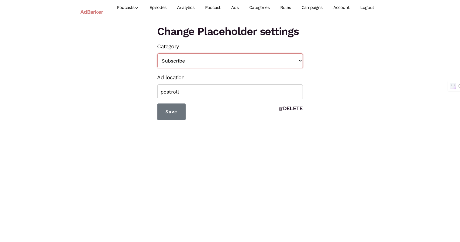
click at [185, 60] on select "<< NONE >> Subscribe" at bounding box center [229, 60] width 145 height 15
select select
click at [157, 53] on select "<< NONE >> Subscribe" at bounding box center [229, 60] width 145 height 15
drag, startPoint x: 296, startPoint y: 107, endPoint x: 271, endPoint y: 19, distance: 91.5
click at [296, 107] on link "DELETE" at bounding box center [291, 108] width 24 height 10
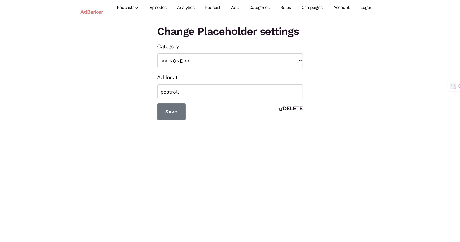
click at [117, 73] on div "Change Placeholder settings Category << NONE >> Subscribe Ad location postroll …" at bounding box center [230, 72] width 307 height 96
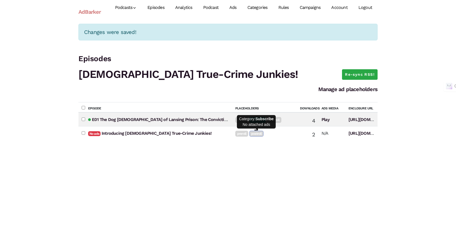
click at [284, 158] on div "Episode Placeholders Downloads Ads Media Enclosure URL Ads are showing E01 The …" at bounding box center [227, 183] width 299 height 162
click at [291, 82] on div "Changes were saved! Reload Episodes [DEMOGRAPHIC_DATA] True-Crime Junkies! Re-s…" at bounding box center [227, 144] width 307 height 240
click at [260, 133] on link "postroll" at bounding box center [256, 134] width 14 height 6
select select
click at [214, 176] on div "Episode Placeholders Downloads Ads Media Enclosure URL Ads are showing E01 The …" at bounding box center [227, 183] width 299 height 162
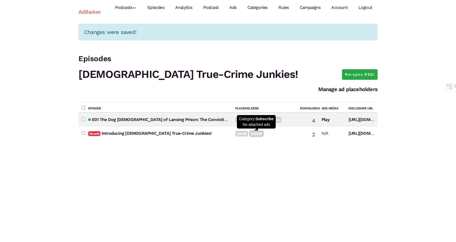
click at [262, 157] on div "Episode Placeholders Downloads Ads Media Enclosure URL Ads are showing E01 The …" at bounding box center [227, 183] width 299 height 162
click at [291, 126] on td "preroll postroll" at bounding box center [264, 133] width 65 height 14
click at [124, 131] on link "Introducing [DEMOGRAPHIC_DATA] True-Crime Junkies!" at bounding box center [157, 133] width 110 height 5
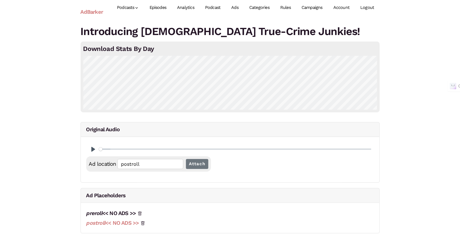
click at [96, 224] on span "postroll" at bounding box center [95, 223] width 19 height 6
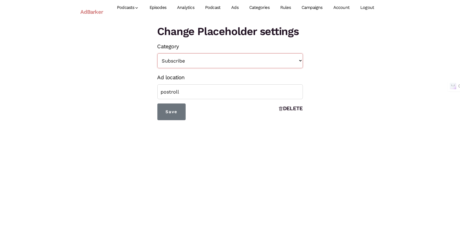
click at [211, 65] on select "<< NONE >> Subscribe" at bounding box center [229, 60] width 145 height 15
click at [157, 53] on select "<< NONE >> Subscribe" at bounding box center [229, 60] width 145 height 15
click at [207, 60] on select "<< NONE >> Subscribe" at bounding box center [229, 60] width 145 height 15
select select "129"
click at [157, 53] on select "<< NONE >> Subscribe" at bounding box center [229, 60] width 145 height 15
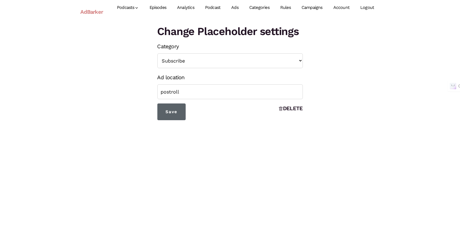
click at [163, 109] on input "Save" at bounding box center [171, 111] width 28 height 17
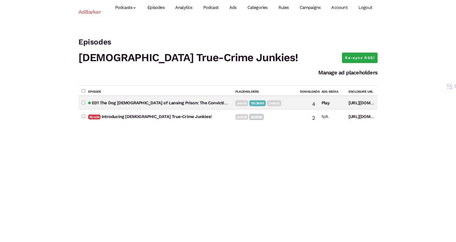
click at [84, 117] on input"] "checkbox" at bounding box center [84, 116] width 4 height 4
checkbox input"] "true"
click at [178, 119] on link "Introducing [DEMOGRAPHIC_DATA] True-Crime Junkies!" at bounding box center [157, 116] width 110 height 5
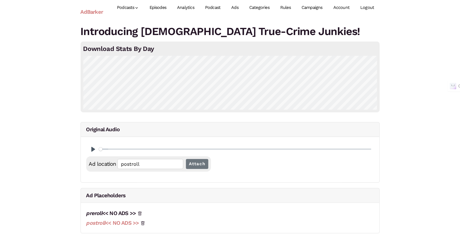
click at [100, 224] on span "postroll" at bounding box center [95, 223] width 19 height 6
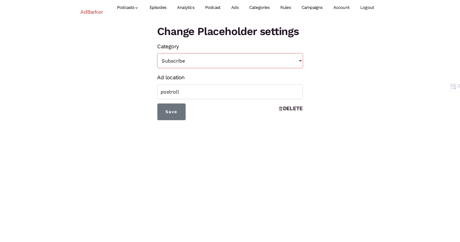
click at [201, 60] on select "<< NONE >> Subscribe" at bounding box center [229, 60] width 145 height 15
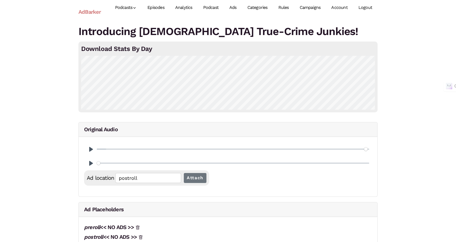
click at [366, 148] on input "Seek" at bounding box center [233, 149] width 272 height 5
drag, startPoint x: 366, startPoint y: 149, endPoint x: 380, endPoint y: 149, distance: 14.0
type input "100"
click at [369, 149] on input "Seek" at bounding box center [233, 149] width 272 height 5
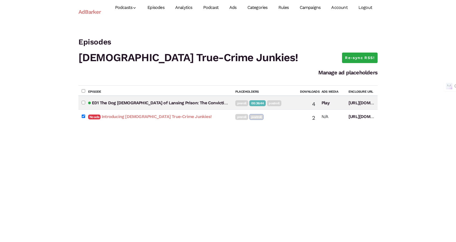
click at [140, 116] on link "Introducing [DEMOGRAPHIC_DATA] True-Crime Junkies!" at bounding box center [157, 116] width 110 height 5
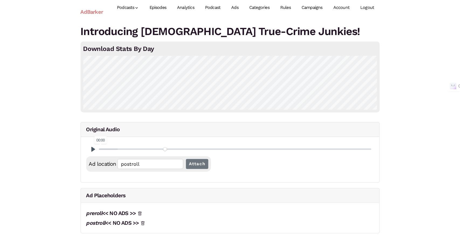
type input "25.75"
type input "00:00:30.09"
type input "28.05"
type input "00:00:32.78"
type input "31.16"
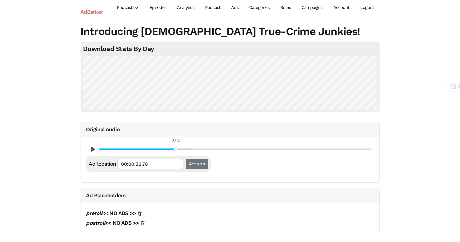
type input "00:00:36.41"
type input "88.73"
type input "00:01:43.69"
type input "97.45"
type input "00:01:53.87"
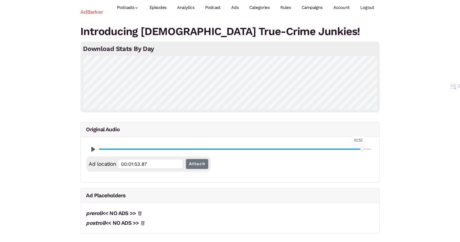
type input "98.25"
type input "00:01:54.81"
type input "98.75"
type input "00:01:55.40"
type input "99.35"
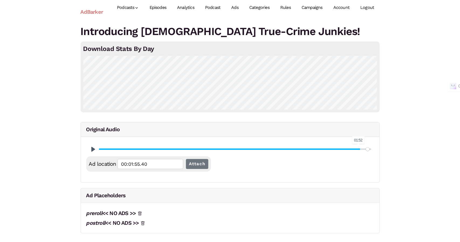
type input "postroll"
drag, startPoint x: 99, startPoint y: 150, endPoint x: 384, endPoint y: 145, distance: 285.3
type input "100"
click at [371, 147] on input "Seek" at bounding box center [235, 149] width 272 height 5
click at [196, 162] on input "Attach" at bounding box center [197, 164] width 23 height 10
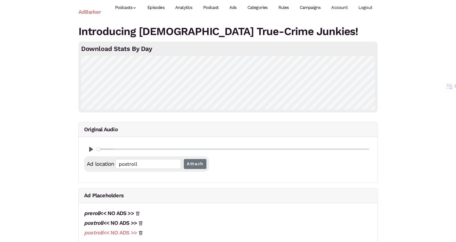
click at [117, 234] on link "postroll << NO ADS >>" at bounding box center [110, 232] width 53 height 6
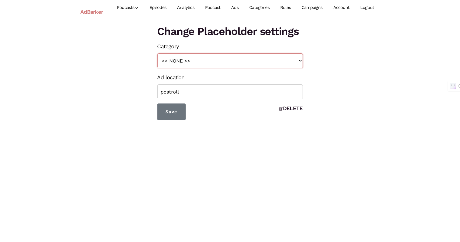
click at [178, 64] on select "<< NONE >> Subscribe" at bounding box center [229, 60] width 145 height 15
click at [157, 53] on select "<< NONE >> Subscribe" at bounding box center [229, 60] width 145 height 15
click at [187, 62] on select "<< NONE >> Subscribe" at bounding box center [229, 60] width 145 height 15
select select "129"
click at [157, 53] on select "<< NONE >> Subscribe" at bounding box center [229, 60] width 145 height 15
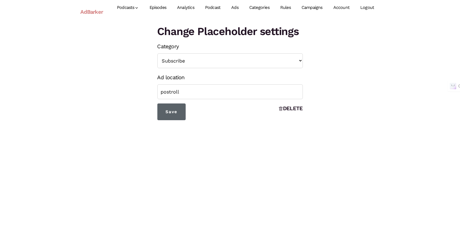
click at [175, 109] on input "Save" at bounding box center [171, 111] width 28 height 17
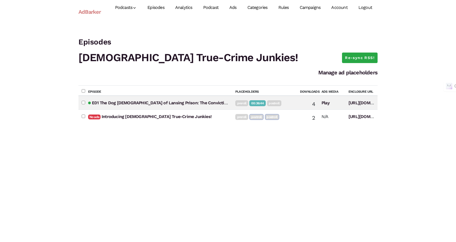
click at [186, 181] on div "Episode Placeholders Downloads Ads Media Enclosure URL Ads are showing E01 The …" at bounding box center [227, 166] width 299 height 162
click at [93, 117] on span "No ads" at bounding box center [94, 116] width 12 height 5
click at [83, 115] on input"] "checkbox" at bounding box center [84, 116] width 4 height 4
checkbox input"] "true"
click at [231, 8] on link "Ads" at bounding box center [233, 8] width 18 height 24
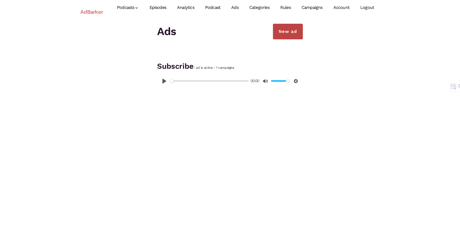
click at [280, 36] on link "New ad" at bounding box center [288, 32] width 30 height 16
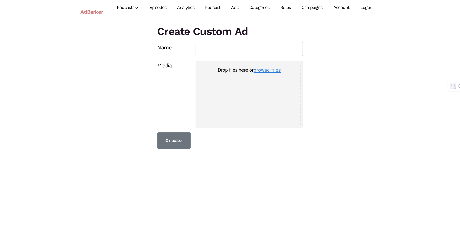
click at [260, 72] on button "browse files" at bounding box center [266, 70] width 27 height 5
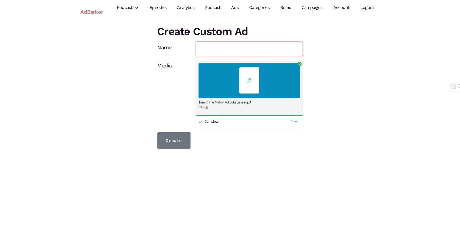
click at [245, 49] on input "Name" at bounding box center [249, 48] width 107 height 15
type input "test"
click at [293, 122] on button "Done" at bounding box center [293, 121] width 11 height 6
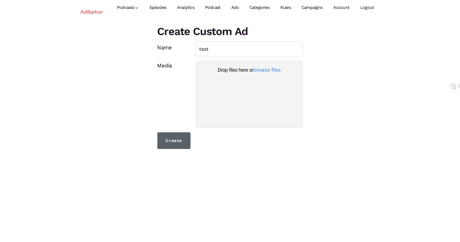
click at [181, 134] on input "Create" at bounding box center [173, 140] width 33 height 17
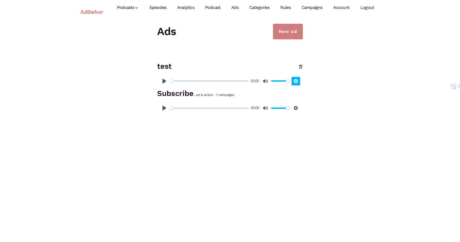
click at [295, 81] on button "Settings" at bounding box center [295, 81] width 9 height 9
click at [295, 70] on button "Speed Normal" at bounding box center [279, 68] width 39 height 9
click at [333, 76] on div "New ad Ads test Pause Play % buffered 00:00 00:00 Unmute Mute Disable captions …" at bounding box center [230, 69] width 307 height 91
click at [306, 66] on div "New ad Ads test Pause Play % buffered 00:00 00:00 Unmute Mute Disable captions …" at bounding box center [230, 69] width 154 height 91
click at [169, 93] on h3 "Subscribe - ad is active - 1 campaigns" at bounding box center [229, 93] width 145 height 11
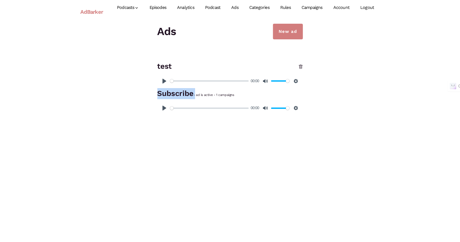
click at [169, 93] on h3 "Subscribe - ad is active - 1 campaigns" at bounding box center [229, 93] width 145 height 11
drag, startPoint x: 299, startPoint y: 68, endPoint x: 249, endPoint y: 18, distance: 70.5
click at [299, 68] on icon at bounding box center [300, 67] width 4 height 4
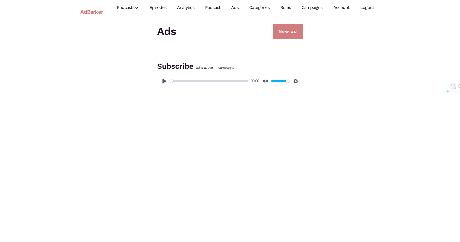
click at [285, 7] on link "Rules" at bounding box center [285, 8] width 21 height 24
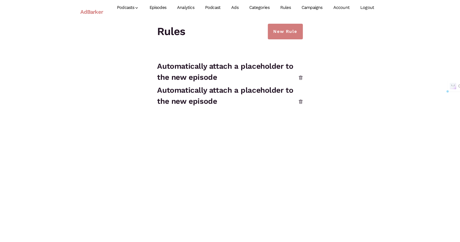
click at [320, 10] on link "Campaigns" at bounding box center [312, 8] width 32 height 24
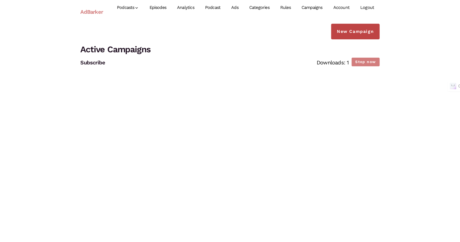
click at [362, 32] on link "New Campaign" at bounding box center [355, 32] width 48 height 16
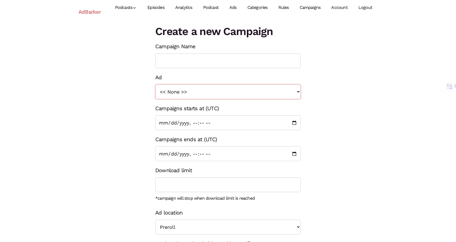
click at [187, 88] on select "<< None >> Subscribe" at bounding box center [227, 91] width 145 height 15
select select "1364"
click at [155, 84] on select "<< None >> Subscribe" at bounding box center [227, 91] width 145 height 15
click at [200, 61] on input "Campaign Name" at bounding box center [227, 60] width 145 height 15
type input "Subscribe"
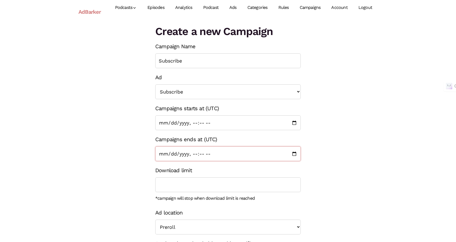
drag, startPoint x: 286, startPoint y: 151, endPoint x: 283, endPoint y: 153, distance: 3.8
click at [285, 151] on input "Campaigns ends at (UTC)" at bounding box center [227, 153] width 145 height 15
click at [245, 154] on input "Campaigns ends at (UTC)" at bounding box center [227, 153] width 145 height 15
click at [162, 152] on input "Campaigns ends at (UTC)" at bounding box center [227, 153] width 145 height 15
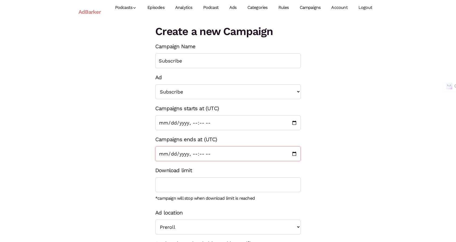
click at [182, 155] on input "Campaigns ends at (UTC)" at bounding box center [227, 153] width 145 height 15
click at [294, 150] on input "Campaigns ends at (UTC)" at bounding box center [227, 153] width 145 height 15
click at [289, 155] on input "Campaigns ends at (UTC)" at bounding box center [227, 153] width 145 height 15
click at [293, 154] on input "Campaigns ends at (UTC)" at bounding box center [227, 153] width 145 height 15
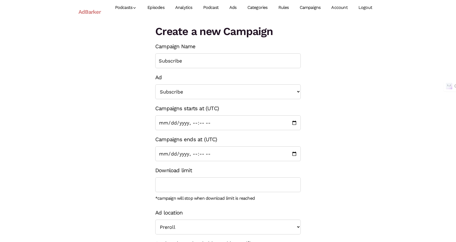
click at [349, 199] on div "Create a new Campaign Campaign Name Subscribe Ad << None >> Subscribe Campaigns…" at bounding box center [227, 160] width 307 height 272
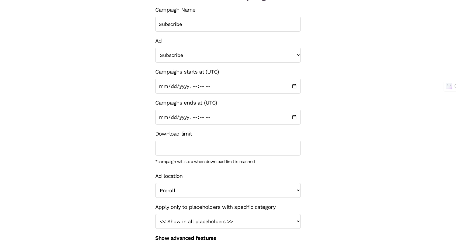
scroll to position [54, 0]
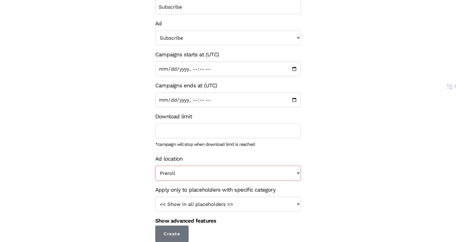
click at [240, 168] on select "Preroll Midroll Postroll" at bounding box center [227, 173] width 145 height 15
select select "postroll"
click at [155, 166] on select "Preroll Midroll Postroll" at bounding box center [227, 173] width 145 height 15
click at [256, 201] on select "<< Show in all placeholders >> Subscribe" at bounding box center [227, 204] width 145 height 15
select select "129"
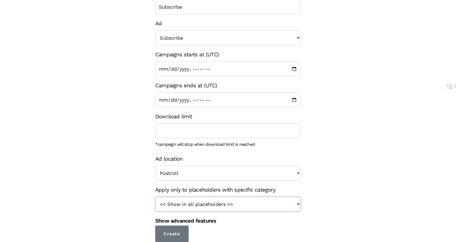
click at [155, 197] on select "<< Show in all placeholders >> Subscribe" at bounding box center [227, 204] width 145 height 15
click at [175, 233] on input "Create" at bounding box center [171, 233] width 33 height 17
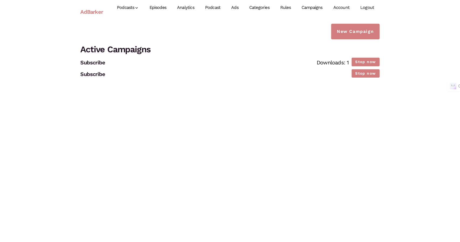
click at [163, 5] on link "Episodes" at bounding box center [158, 8] width 28 height 24
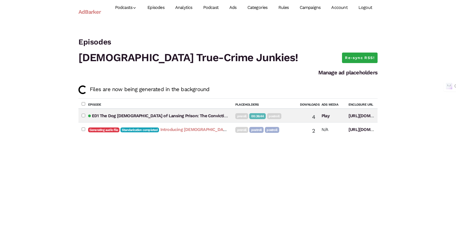
click at [181, 130] on link "Introducing [DEMOGRAPHIC_DATA] True-Crime Junkies!" at bounding box center [215, 129] width 110 height 5
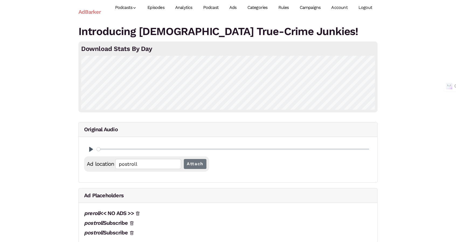
scroll to position [54, 0]
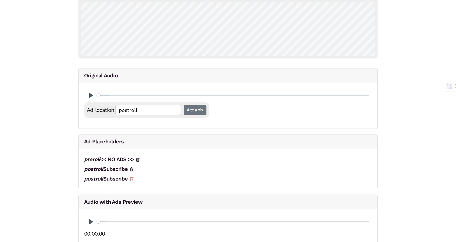
click at [134, 178] on icon at bounding box center [132, 179] width 4 height 4
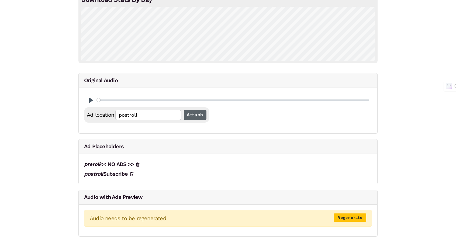
scroll to position [0, 0]
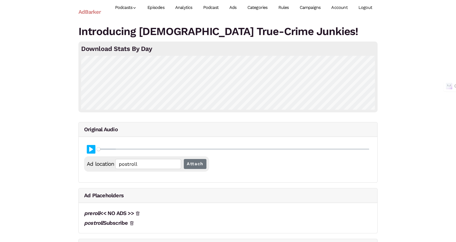
click at [90, 150] on button "Pause Play" at bounding box center [91, 149] width 9 height 9
type input "0.02"
type input "preroll"
type input "93.07"
type input "00:01:48.69"
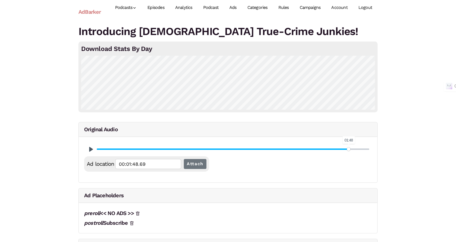
click at [349, 150] on input "Seek" at bounding box center [233, 149] width 272 height 5
type input "93.17"
type input "00:01:48.88"
type input "93.41"
type input "00:01:49.15"
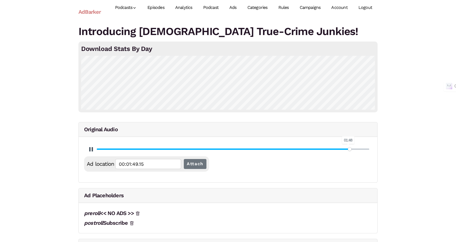
type input "93.64"
type input "00:01:49.43"
type input "93.86"
type input "00:01:49.69"
type input "94.09"
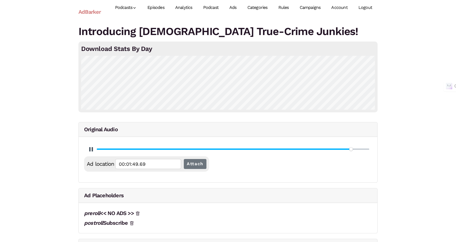
type input "00:01:49.95"
type input "94.31"
type input "00:01:50.21"
type input "94.54"
type input "00:01:50.48"
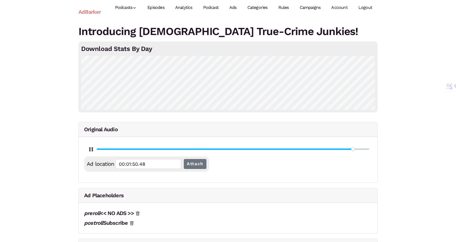
type input "94.76"
type input "00:01:50.74"
type input "94.99"
type input "00:01:51.01"
type input "95.22"
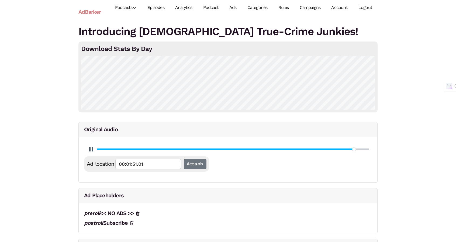
type input "00:01:51.27"
type input "95.44"
type input "00:01:51.54"
type input "95.68"
type input "00:01:51.81"
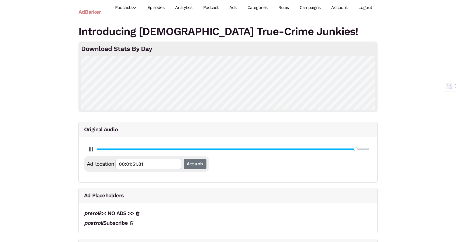
type input "95.9"
type input "00:01:52.07"
type input "96.13"
type input "00:01:52.33"
type input "96.36"
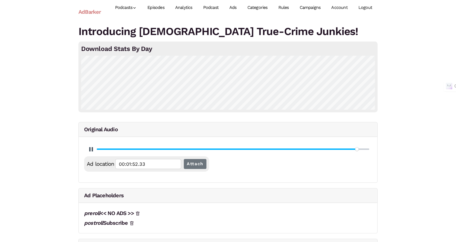
type input "00:01:52.61"
type input "96.58"
type input "00:01:52.87"
type input "96.81"
type input "00:01:53.13"
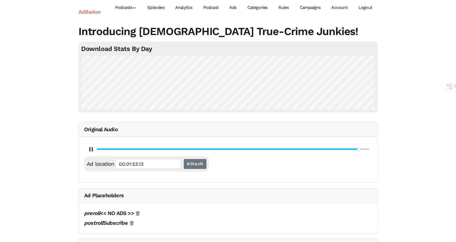
type input "97.04"
type input "00:01:53.40"
type input "97.27"
type input "00:01:53.66"
type input "97.49"
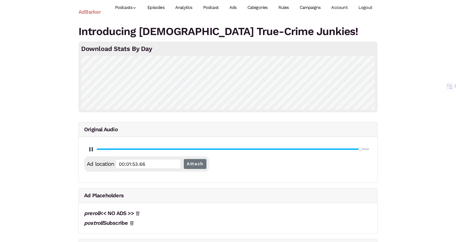
type input "00:01:53.93"
type input "97.72"
type input "00:01:54.19"
type input "97.95"
type input "00:01:54.46"
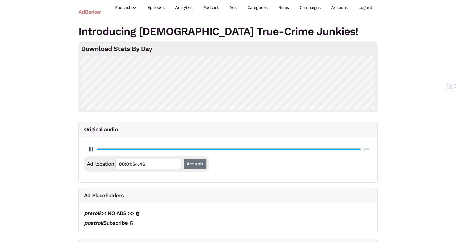
type input "98.17"
type input "00:01:54.72"
type input "98.41"
type input "00:01:55.00"
type input "98.63"
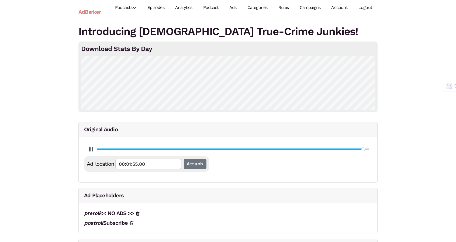
type input "00:01:55.26"
type input "98.86"
type input "00:01:55.52"
type input "99.09"
type input "00:01:55.80"
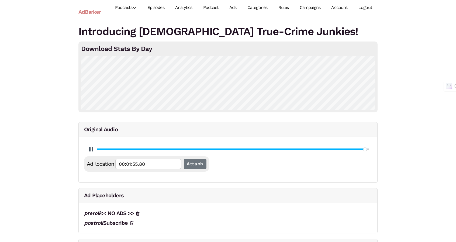
type input "99.32"
type input "postroll"
type input "100"
click at [132, 223] on icon at bounding box center [132, 223] width 4 height 4
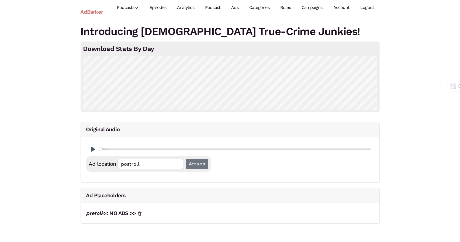
click at [321, 7] on link "Campaigns" at bounding box center [312, 8] width 32 height 24
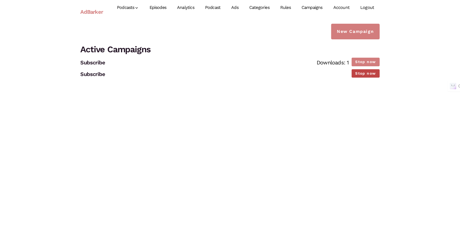
click at [370, 72] on button "Stop now" at bounding box center [366, 73] width 28 height 8
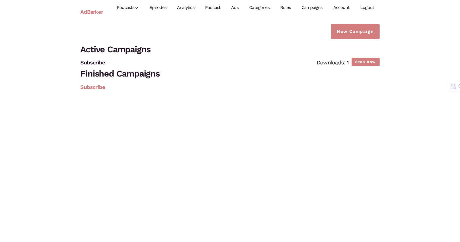
click at [104, 86] on link "Subscribe" at bounding box center [93, 87] width 25 height 6
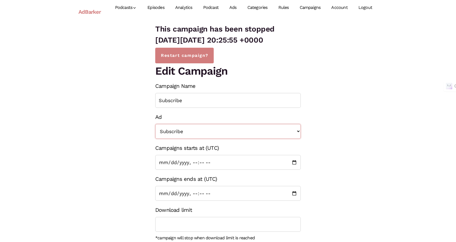
click at [206, 136] on select "<< None >> Subscribe" at bounding box center [227, 131] width 145 height 15
click at [206, 132] on select "<< None >> Subscribe" at bounding box center [227, 131] width 145 height 15
click at [206, 95] on input "Subscribe" at bounding box center [227, 100] width 145 height 15
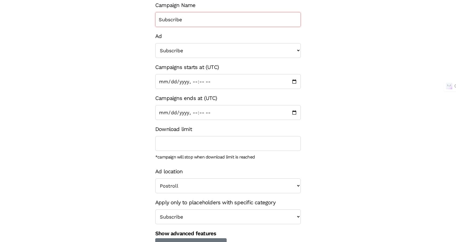
scroll to position [93, 0]
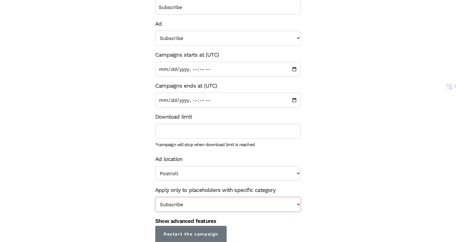
click at [171, 207] on select "<< Show in all placeholders >> Subscribe" at bounding box center [227, 204] width 145 height 15
click at [171, 204] on select "<< Show in all placeholders >> Subscribe" at bounding box center [227, 204] width 145 height 15
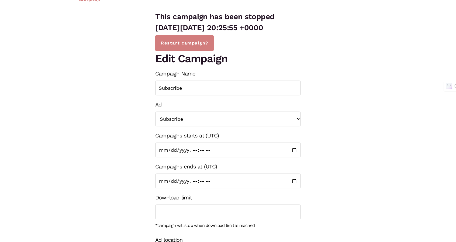
scroll to position [0, 0]
